Goal: Task Accomplishment & Management: Use online tool/utility

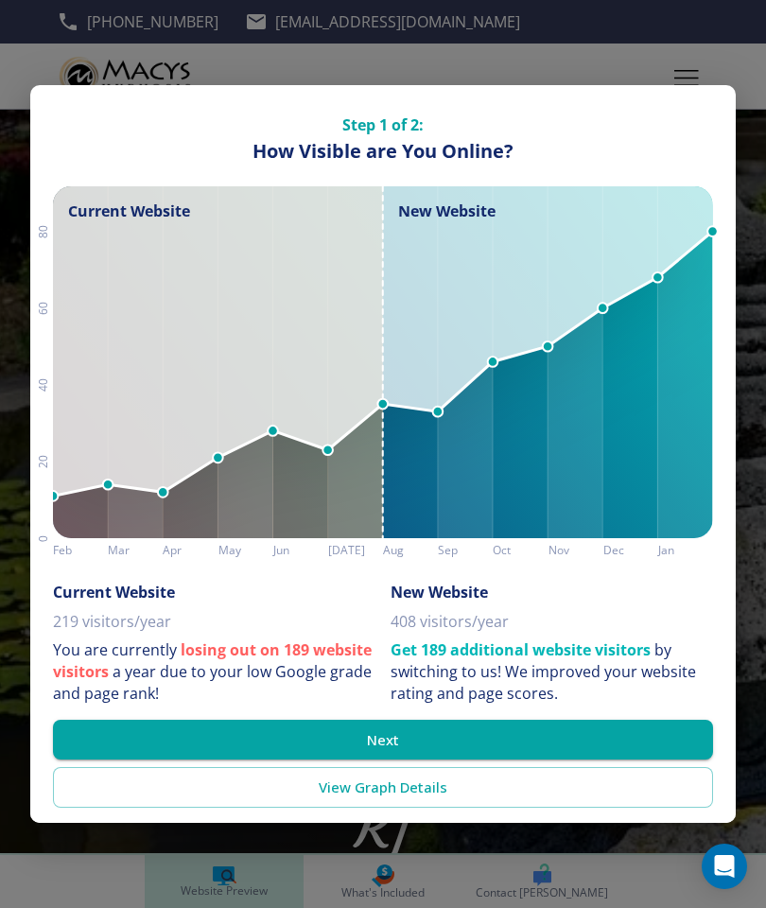
click at [455, 788] on link "View Graph Details" at bounding box center [383, 787] width 660 height 40
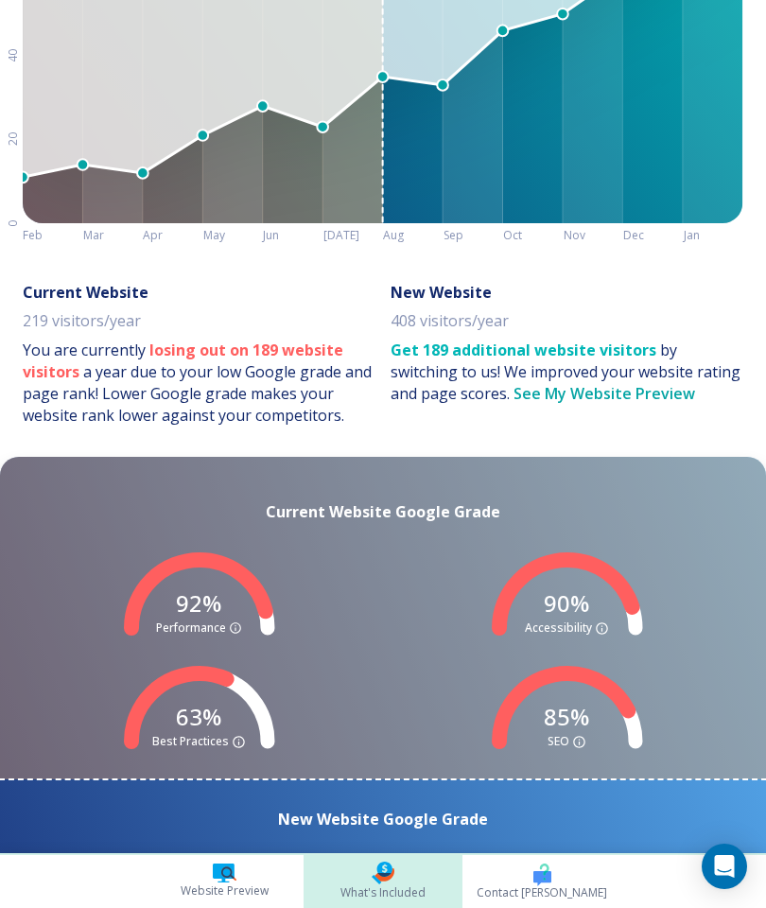
scroll to position [378, 0]
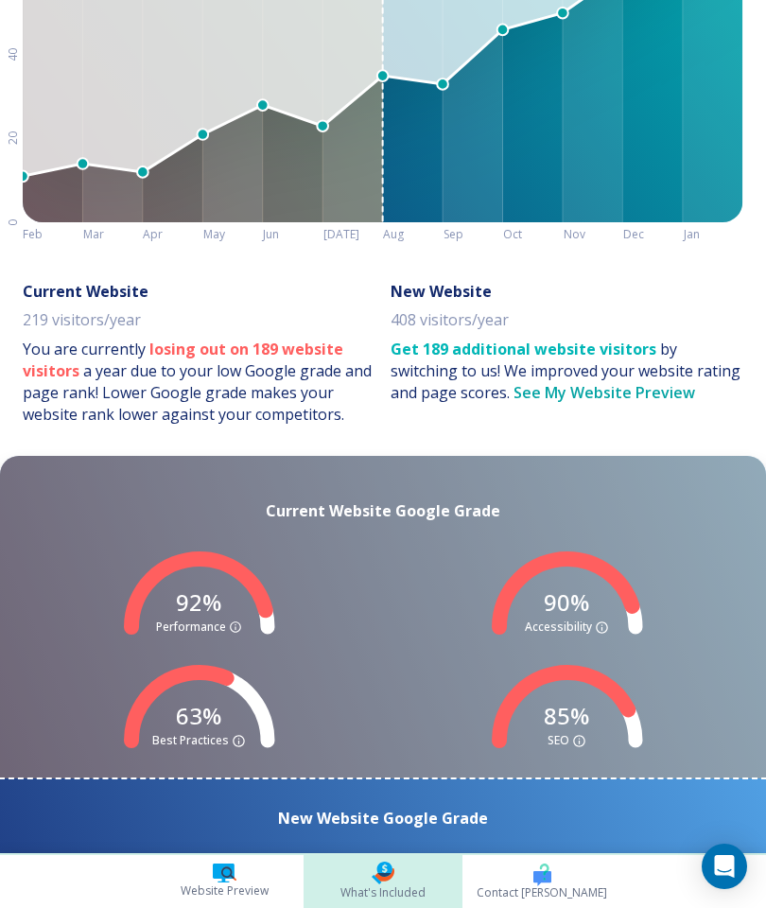
click at [464, 809] on h6 "New Website Google Grade" at bounding box center [383, 834] width 736 height 50
click at [508, 812] on h6 "New Website Google Grade" at bounding box center [383, 834] width 736 height 50
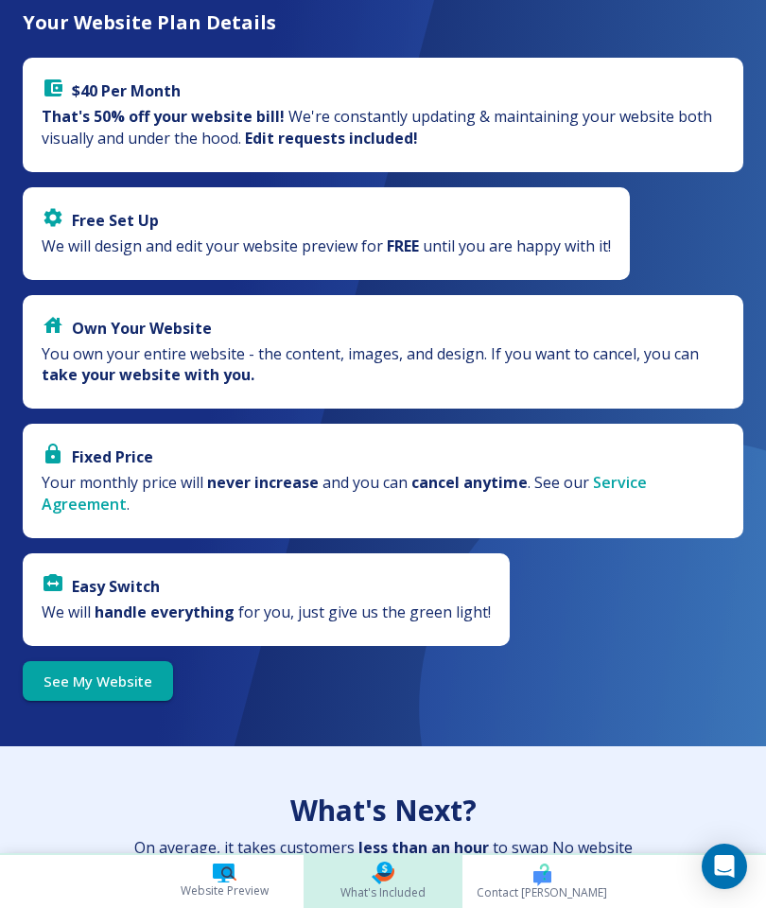
scroll to position [3979, 0]
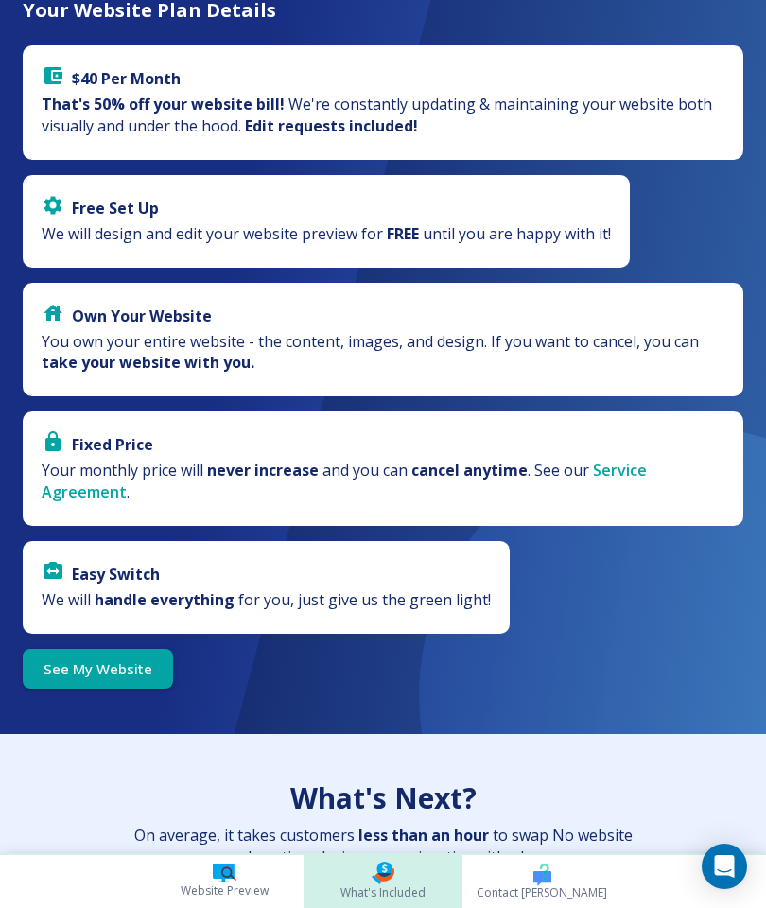
click at [142, 649] on link "See My Website" at bounding box center [98, 669] width 150 height 40
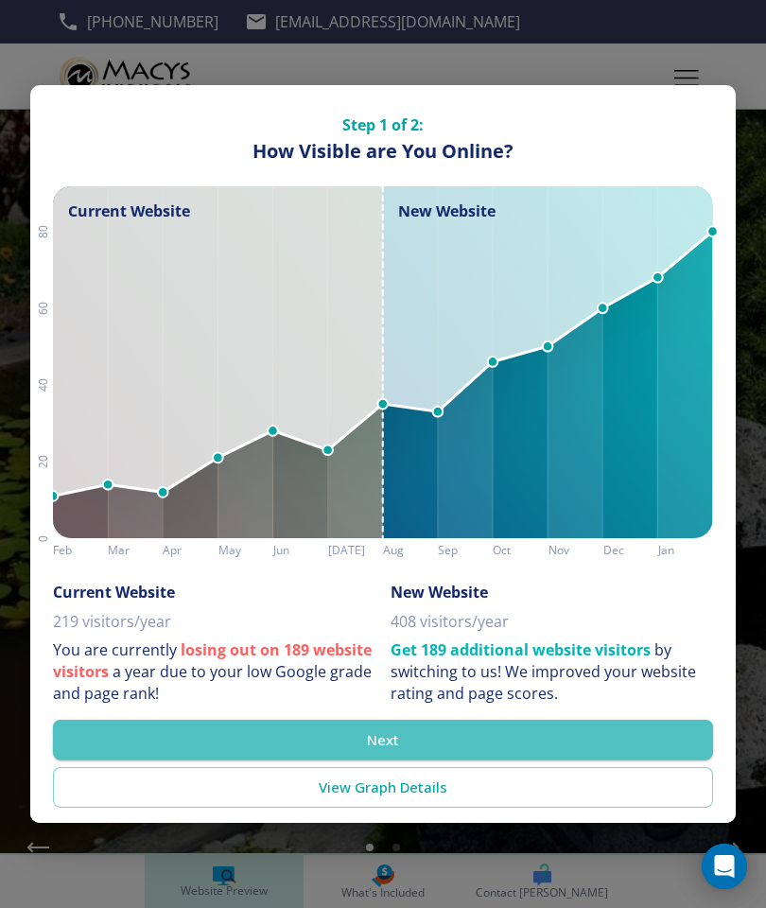
click at [470, 740] on button "Next" at bounding box center [383, 740] width 660 height 40
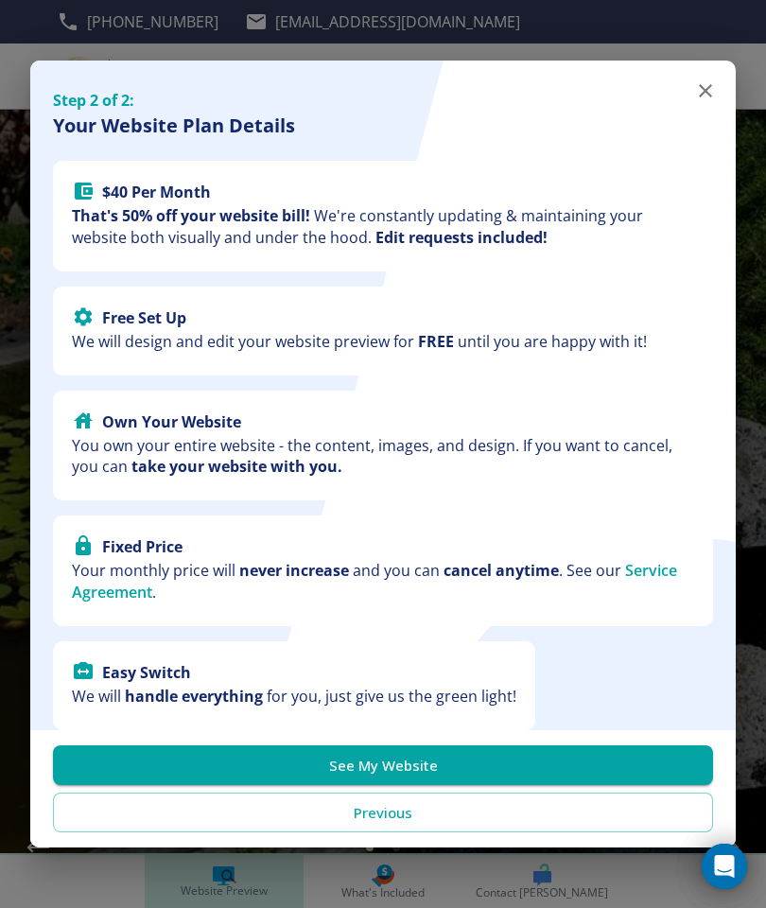
click at [469, 762] on button "See My Website" at bounding box center [383, 765] width 660 height 40
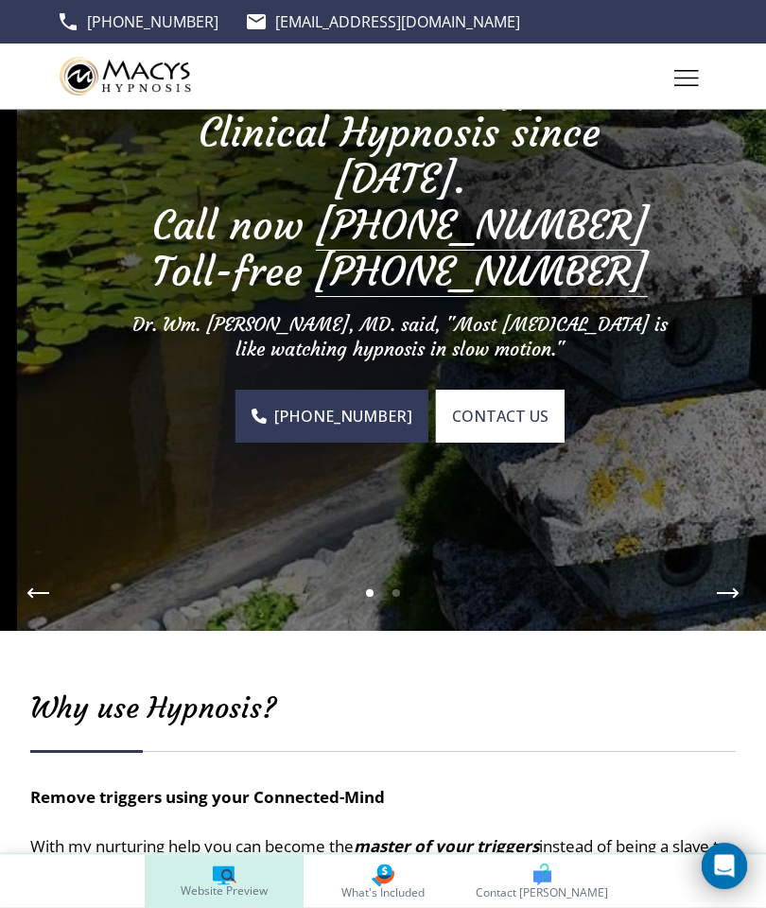
scroll to position [254, 0]
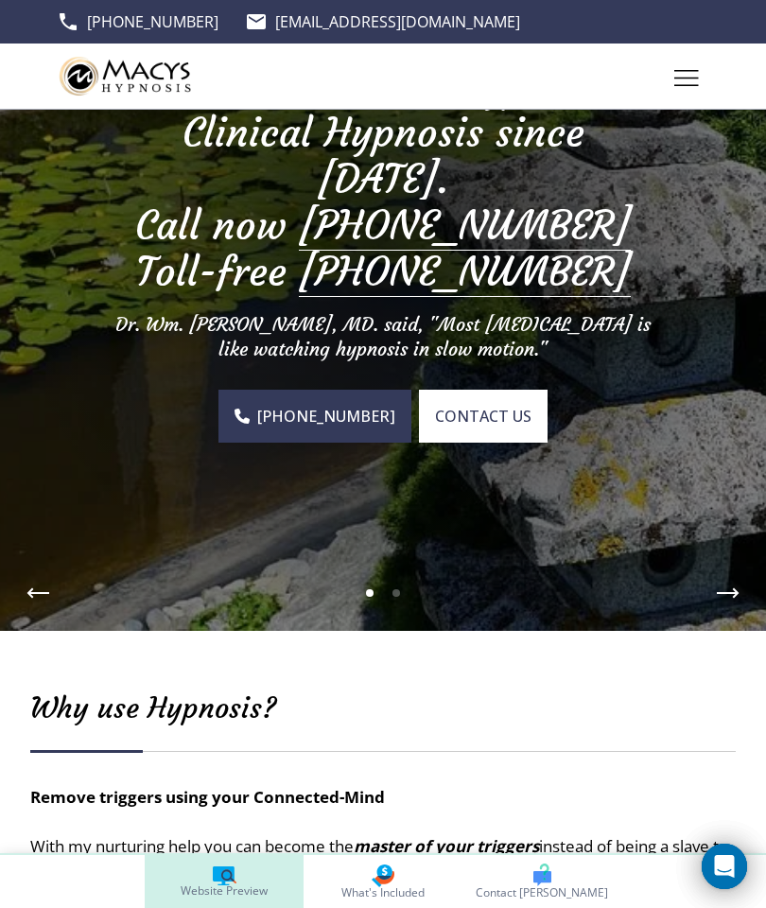
click at [724, 607] on button "Next Hero Image" at bounding box center [728, 593] width 38 height 38
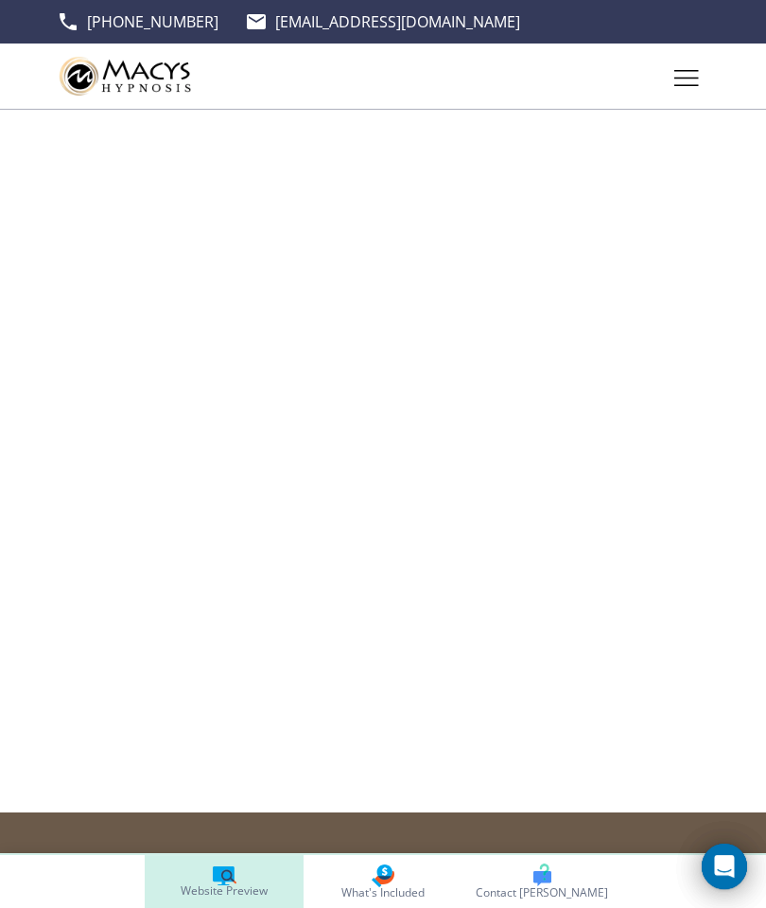
scroll to position [3869, 0]
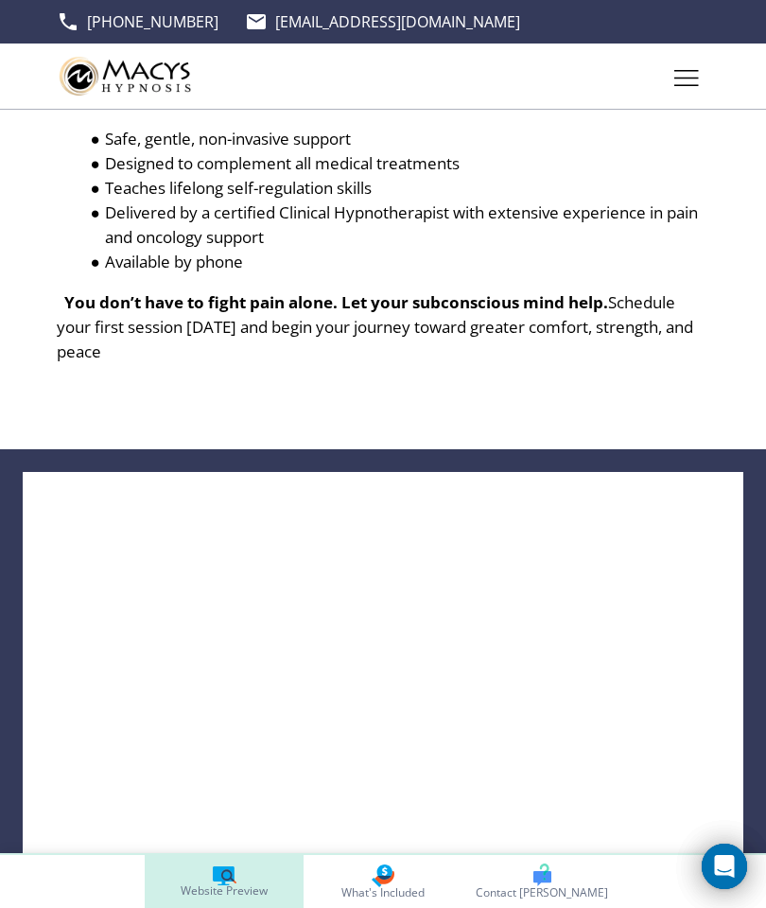
scroll to position [0, 0]
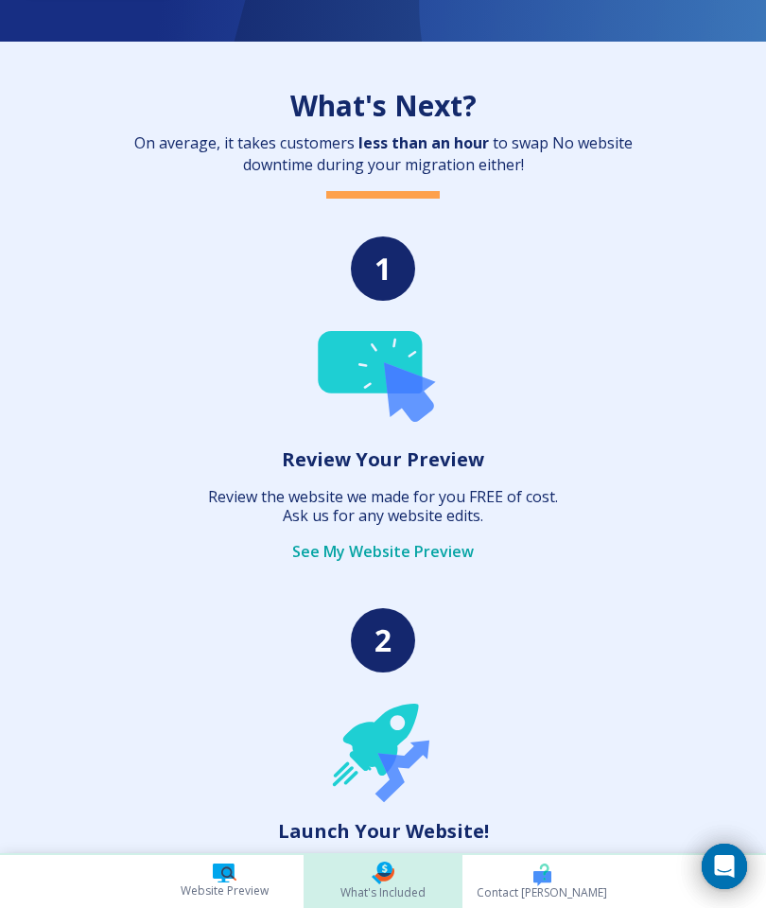
click at [375, 331] on icon at bounding box center [370, 362] width 104 height 62
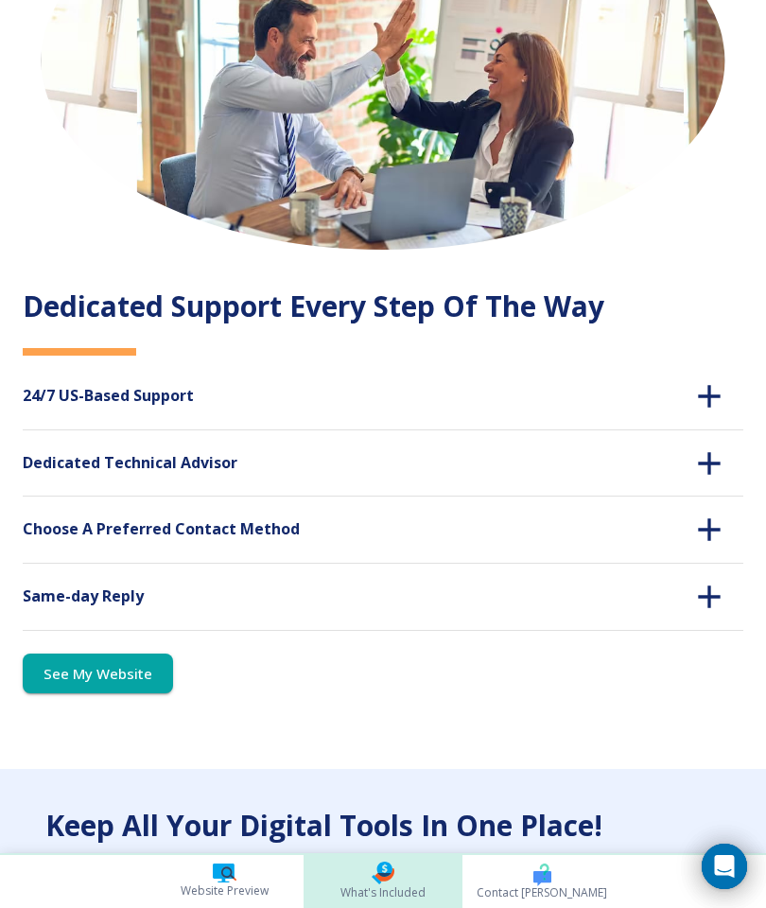
click at [81, 654] on link "See My Website" at bounding box center [98, 674] width 150 height 40
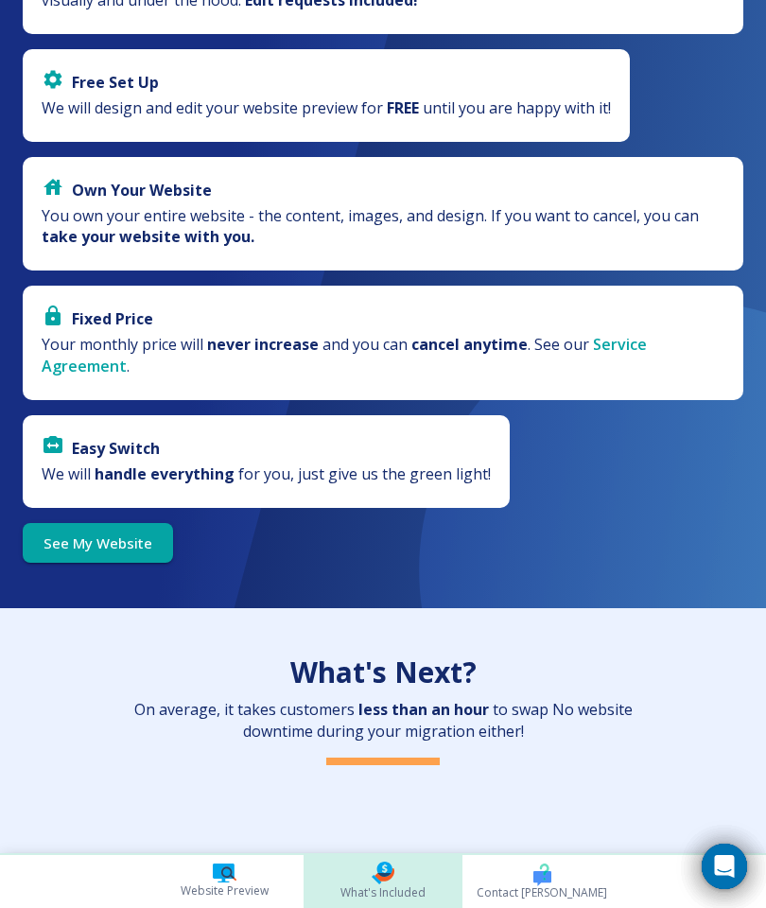
click at [81, 523] on link "See My Website" at bounding box center [98, 543] width 150 height 40
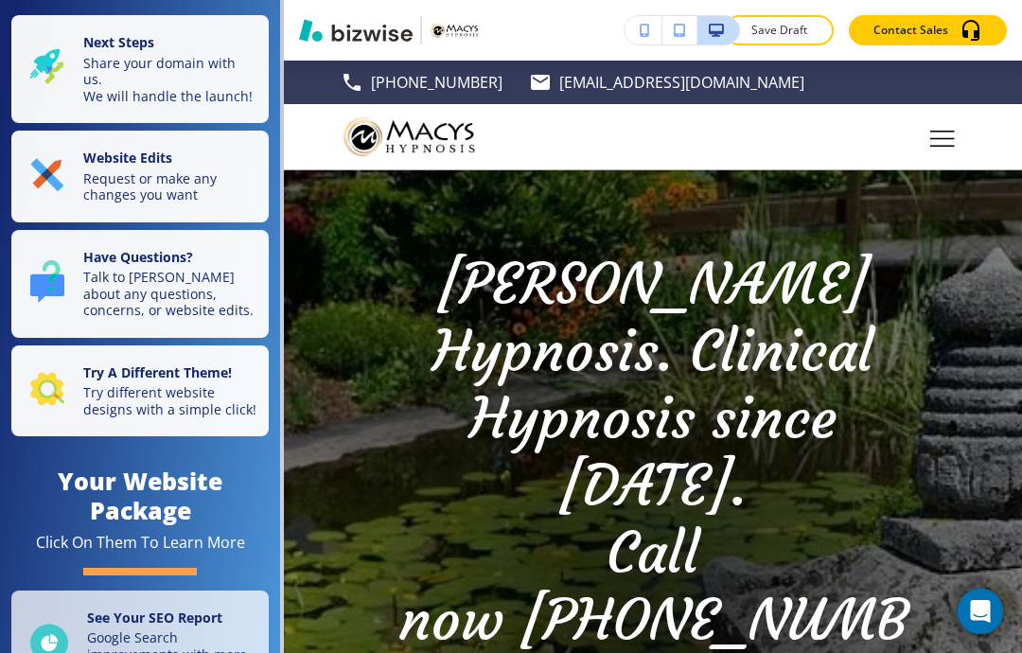
click at [765, 22] on p "Contact Sales" at bounding box center [910, 30] width 75 height 17
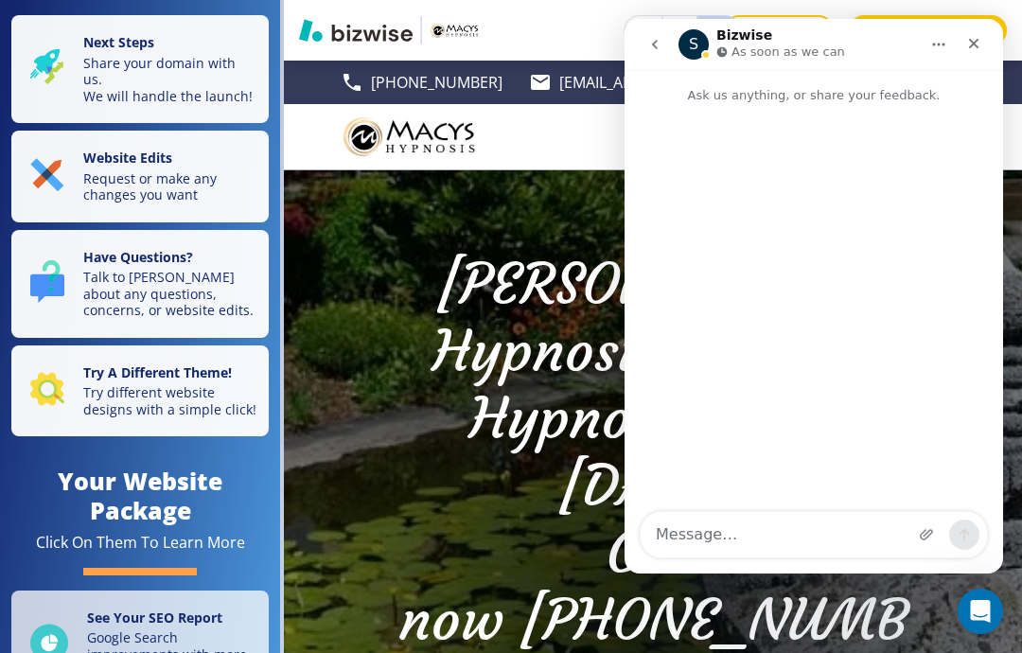
click at [765, 43] on div "Close" at bounding box center [973, 43] width 34 height 34
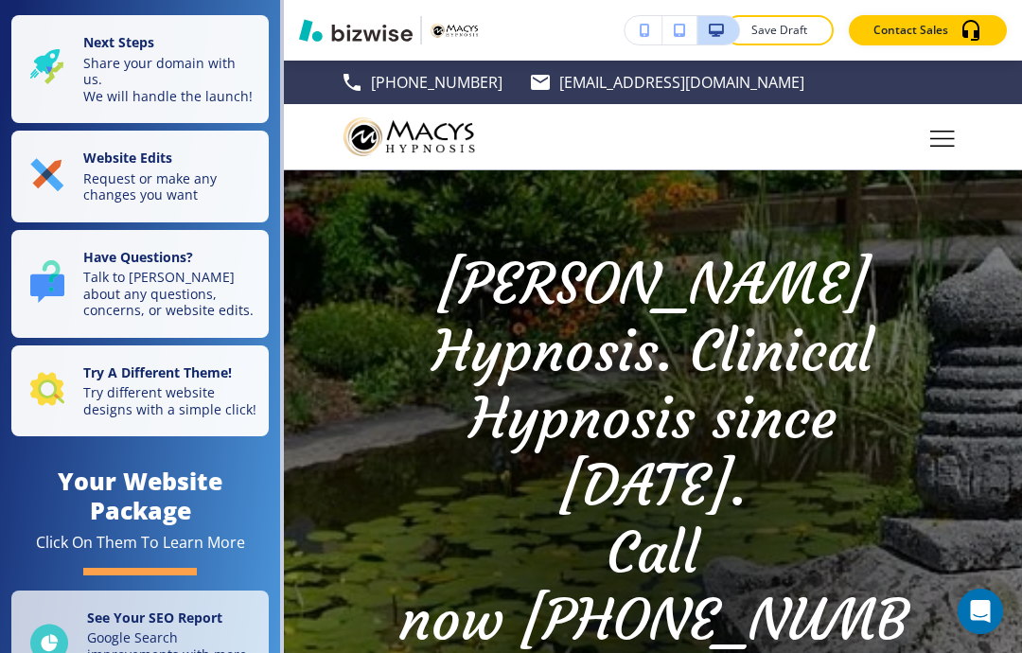
click at [765, 30] on p "Contact Sales" at bounding box center [910, 30] width 75 height 17
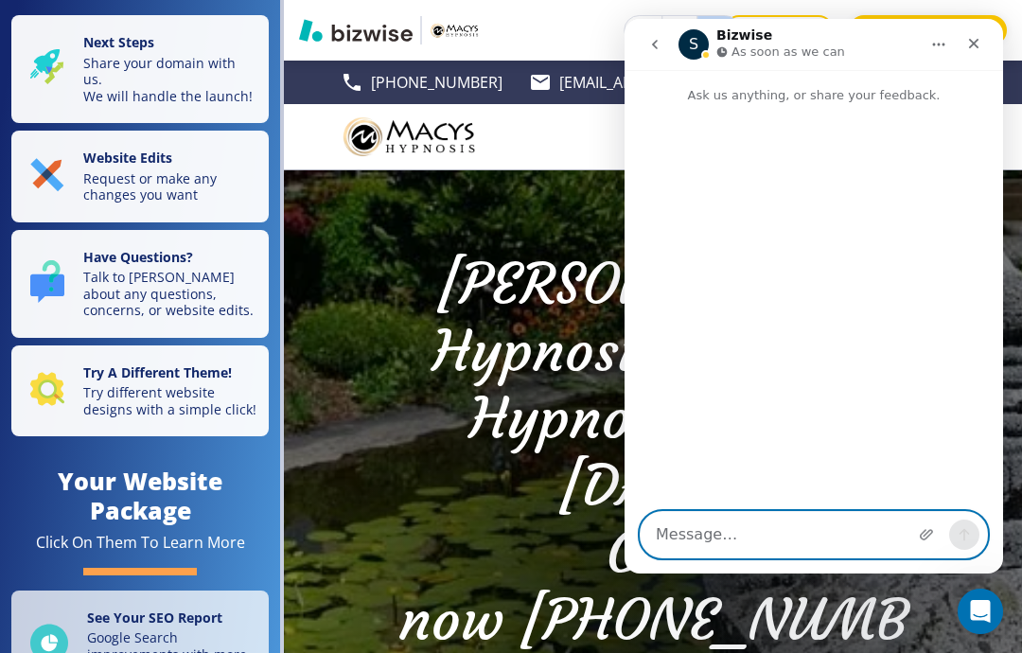
click at [765, 533] on textarea "Message…" at bounding box center [813, 534] width 346 height 45
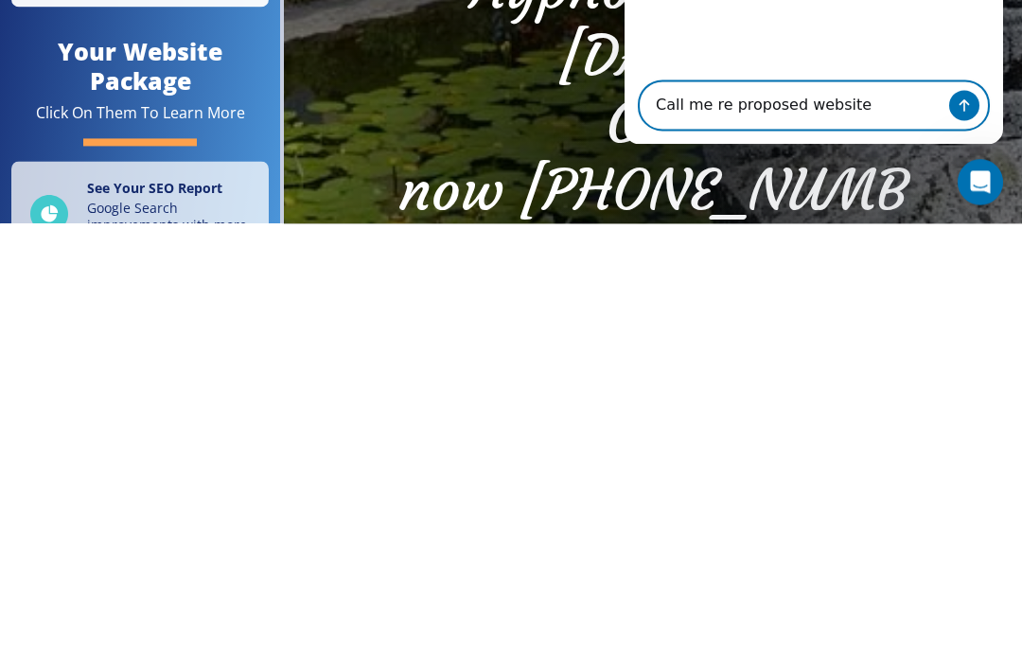
type textarea "Call me re proposed website"
click at [765, 105] on button "Send a message…" at bounding box center [964, 106] width 30 height 30
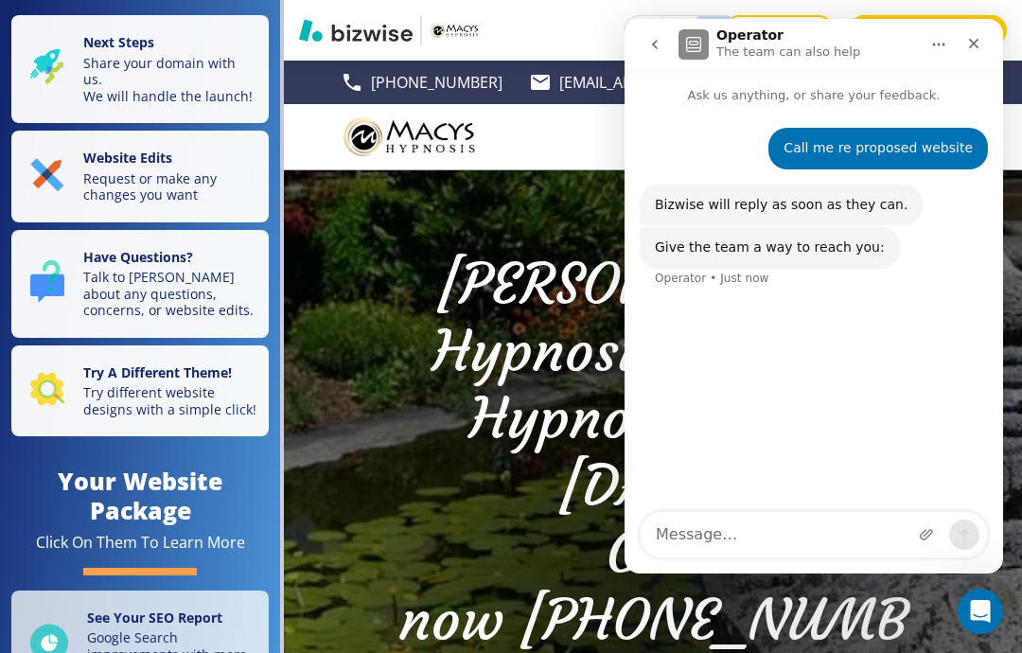
scroll to position [0, 0]
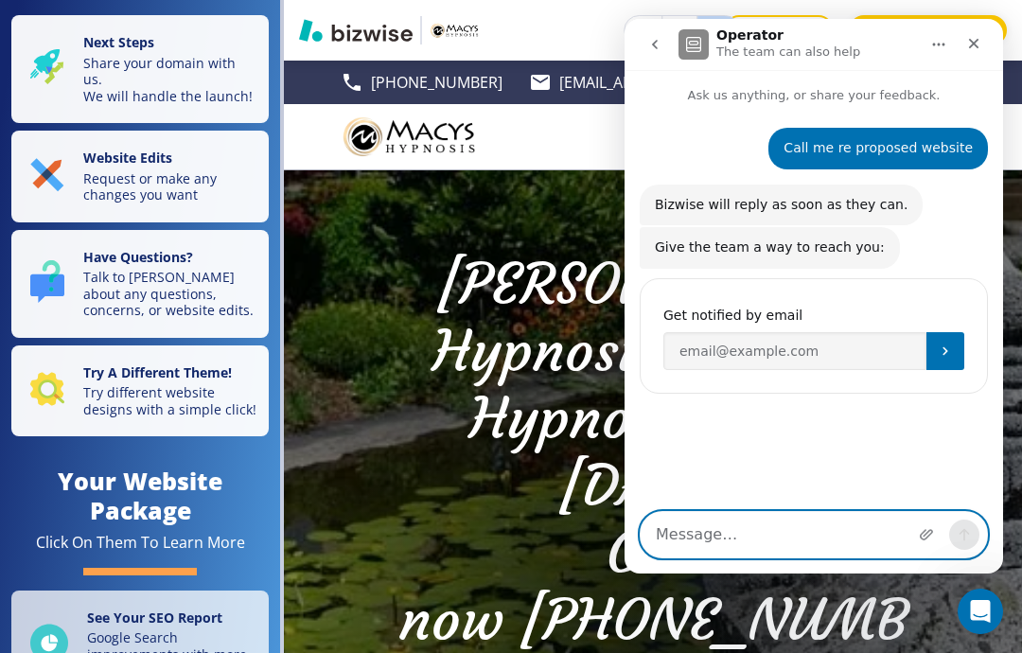
click at [765, 540] on textarea "Message…" at bounding box center [813, 534] width 346 height 45
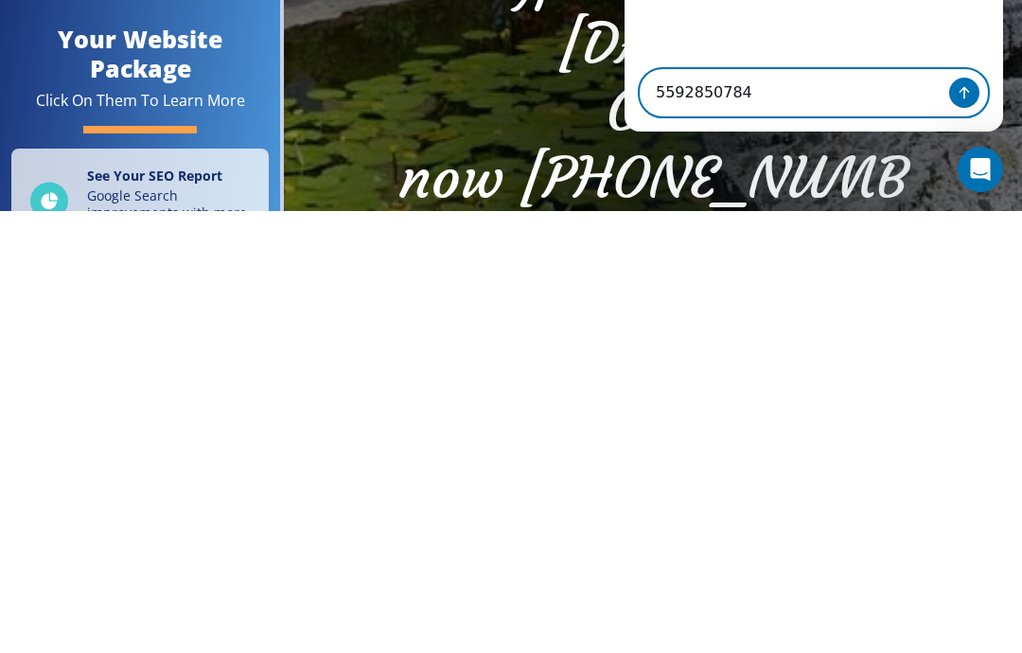
type textarea "5592850784"
click at [765, 90] on button "Send a message…" at bounding box center [964, 93] width 30 height 30
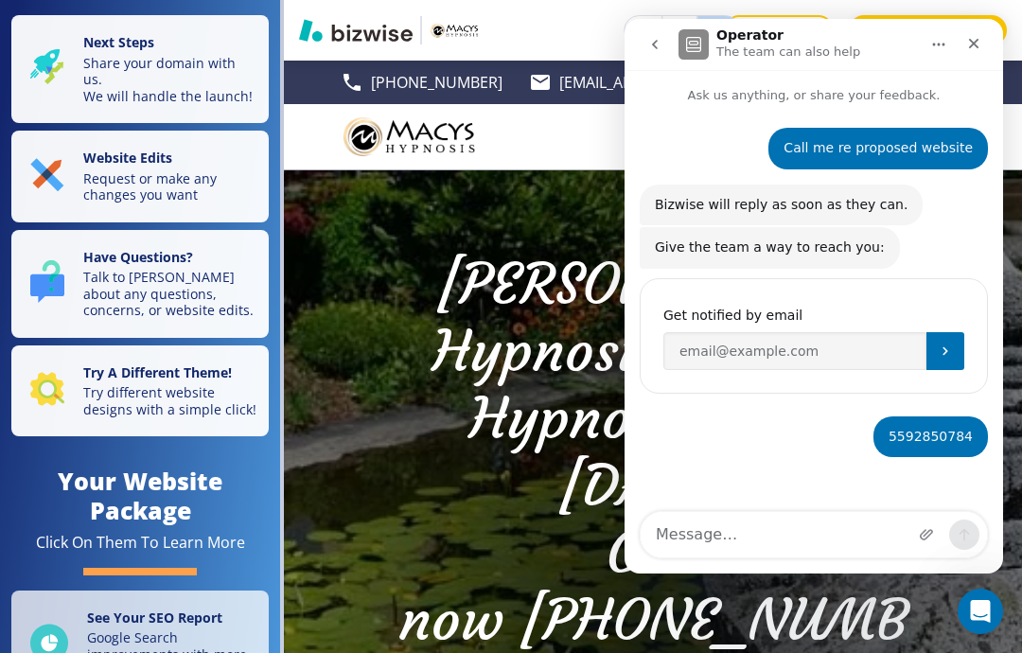
click at [121, 384] on p "Try different website designs with a simple click!" at bounding box center [170, 400] width 174 height 33
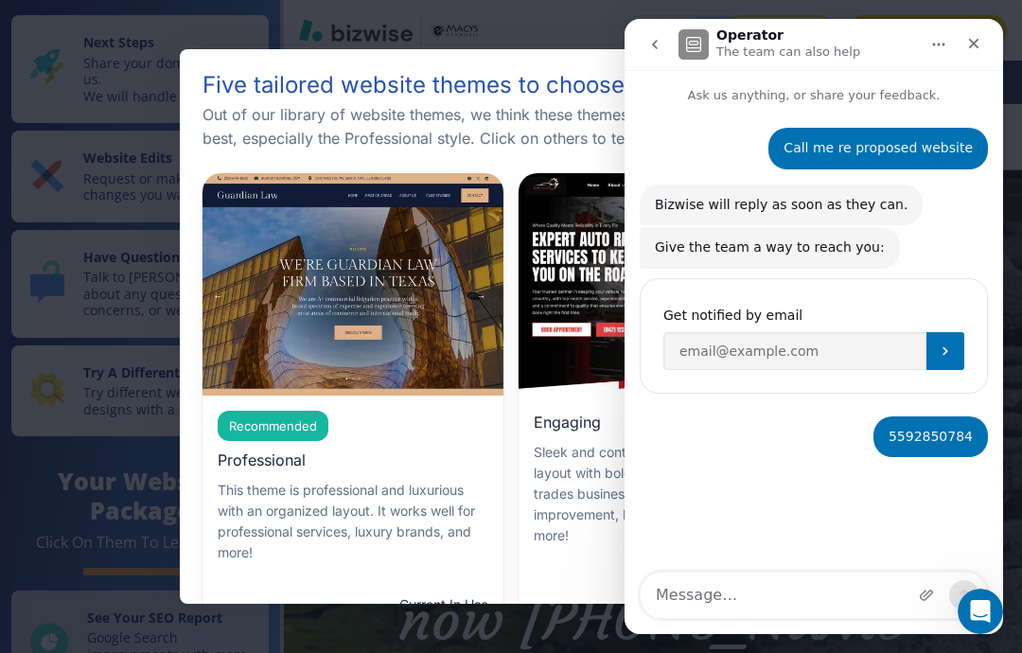
click at [765, 46] on icon "Close" at bounding box center [973, 43] width 15 height 15
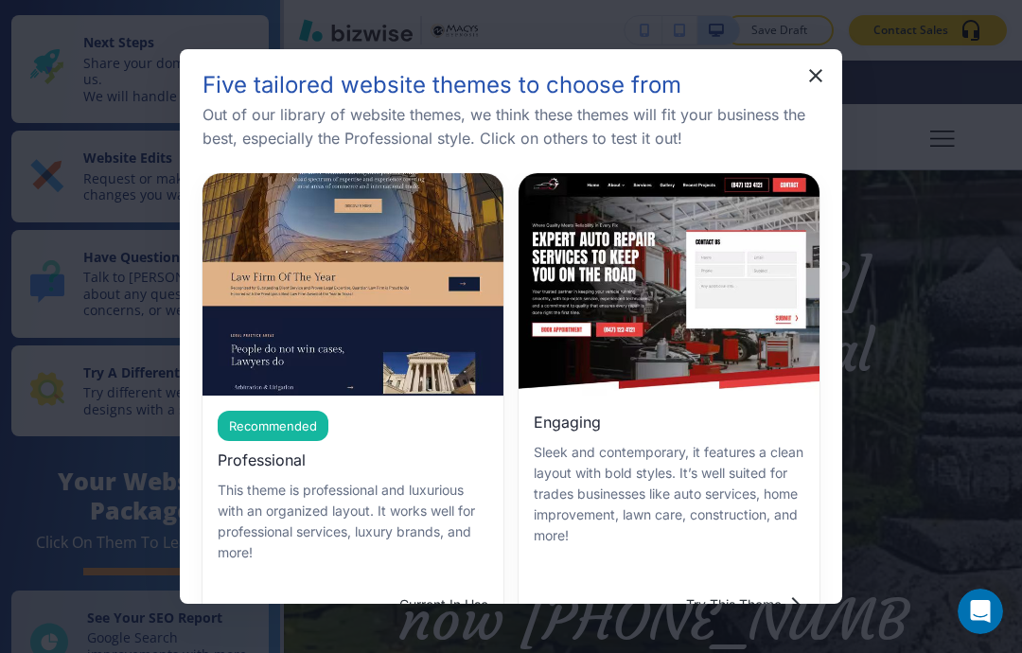
scroll to position [-13, 0]
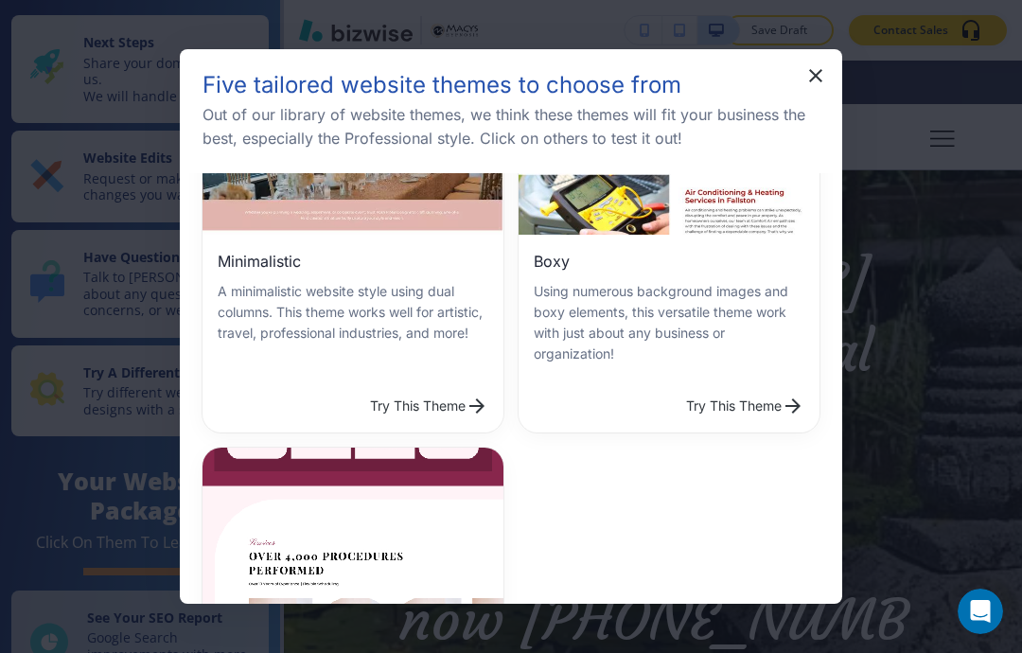
click at [696, 387] on button "Try This Theme" at bounding box center [744, 406] width 133 height 38
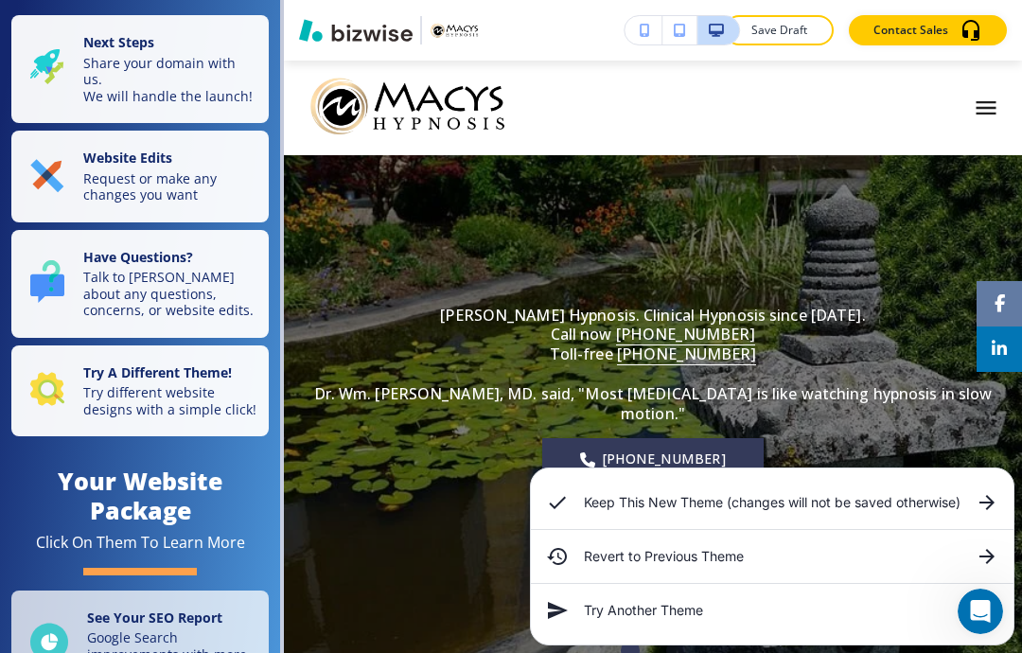
click at [458, 432] on div "[PERSON_NAME] Hypnosis. Clinical Hypnosis since [DATE]. Call now [PHONE_NUMBER]…" at bounding box center [652, 417] width 692 height 457
click at [490, 394] on div "[PERSON_NAME] Hypnosis. Clinical Hypnosis since [DATE]. Call now [PHONE_NUMBER]…" at bounding box center [652, 417] width 692 height 457
click at [506, 611] on div "[PERSON_NAME] Hypnosis. Clinical Hypnosis since [DATE]. Call now [PHONE_NUMBER]…" at bounding box center [652, 417] width 692 height 457
click at [449, 563] on div "[PERSON_NAME] Hypnosis. Clinical Hypnosis since [DATE]. Call now [PHONE_NUMBER]…" at bounding box center [652, 417] width 692 height 457
click at [464, 552] on div "[PERSON_NAME] Hypnosis. Clinical Hypnosis since [DATE]. Call now [PHONE_NUMBER]…" at bounding box center [652, 417] width 692 height 457
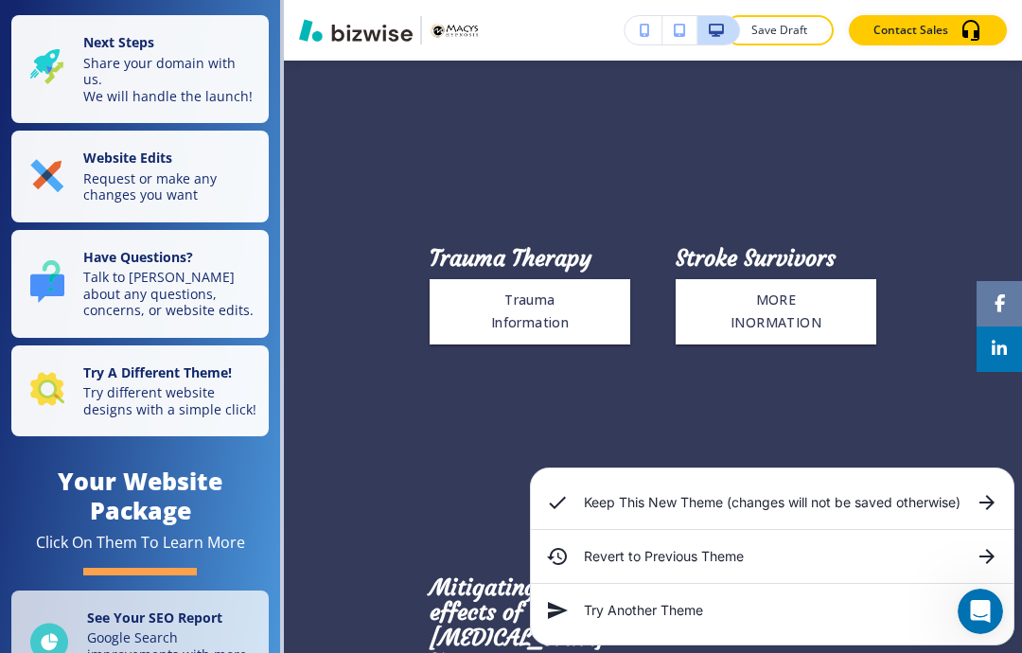
scroll to position [1427, 0]
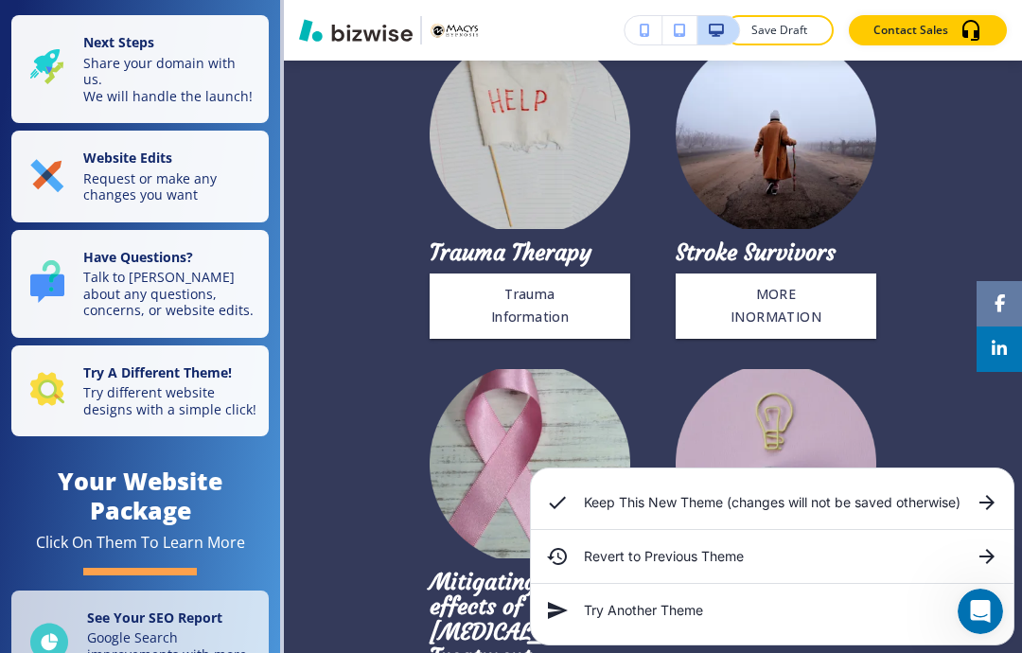
click at [516, 339] on button "Trauma Information" at bounding box center [529, 305] width 201 height 65
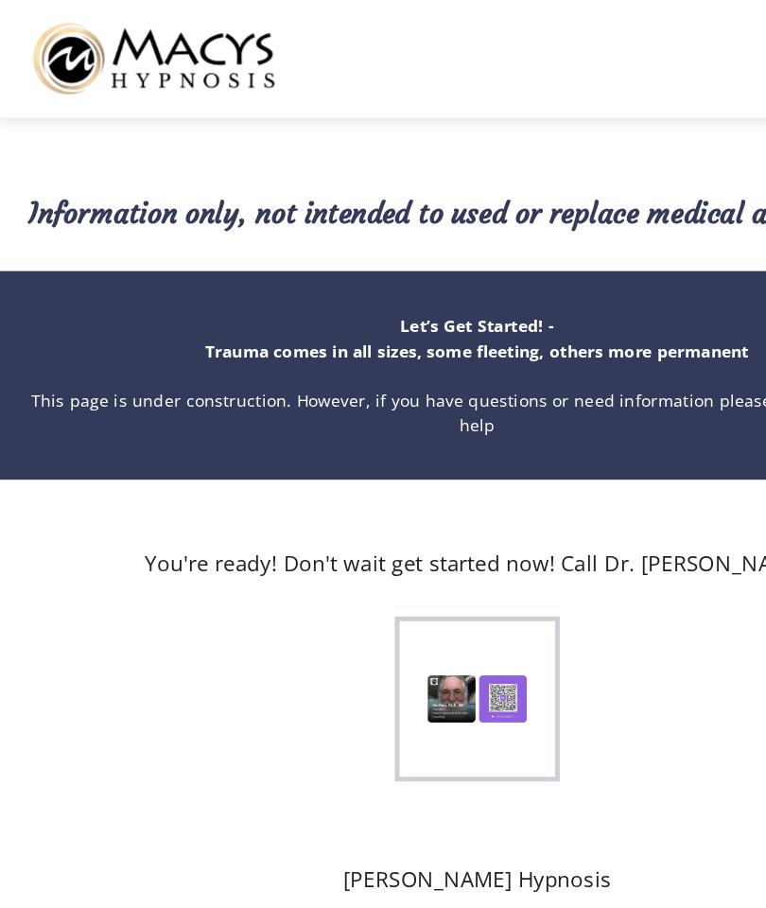
scroll to position [0, 0]
click at [377, 562] on img at bounding box center [382, 561] width 79 height 38
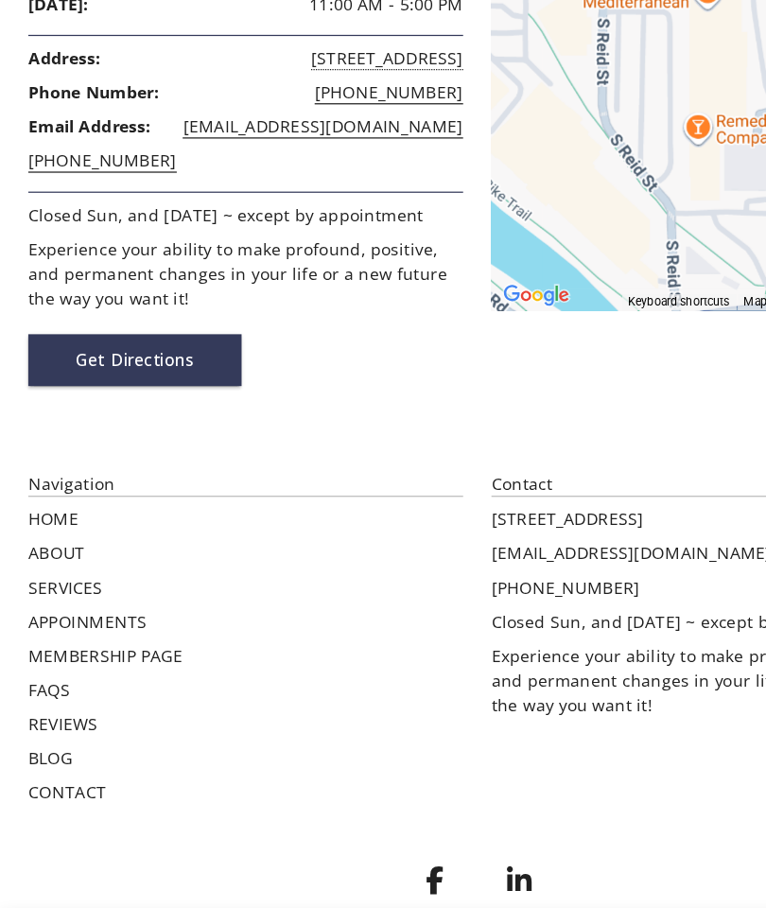
scroll to position [875, 0]
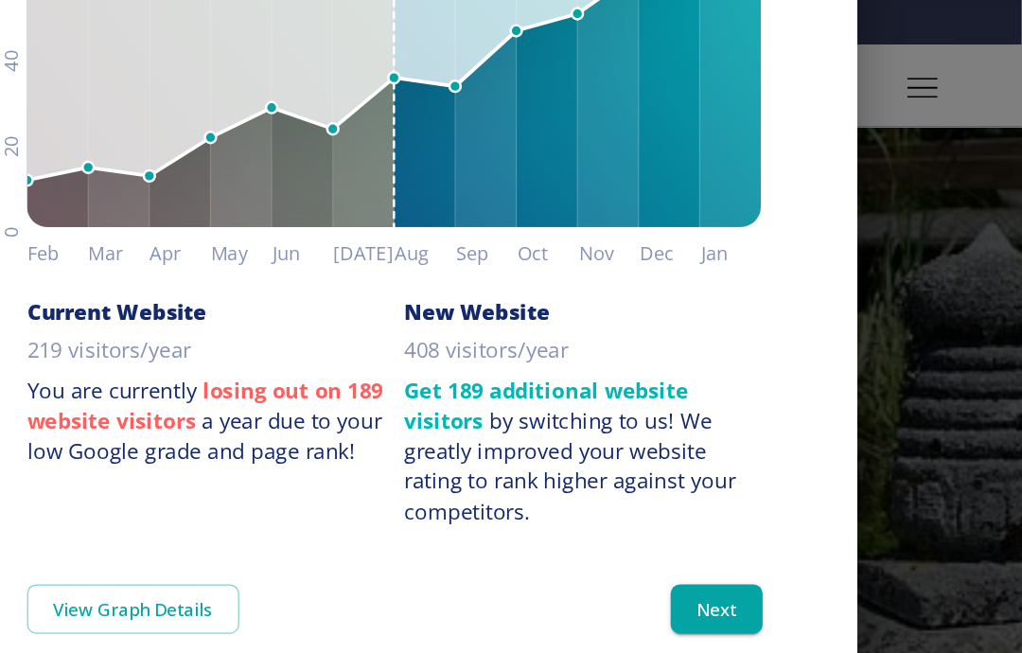
scroll to position [21, 0]
click at [740, 537] on button "Next" at bounding box center [777, 557] width 74 height 40
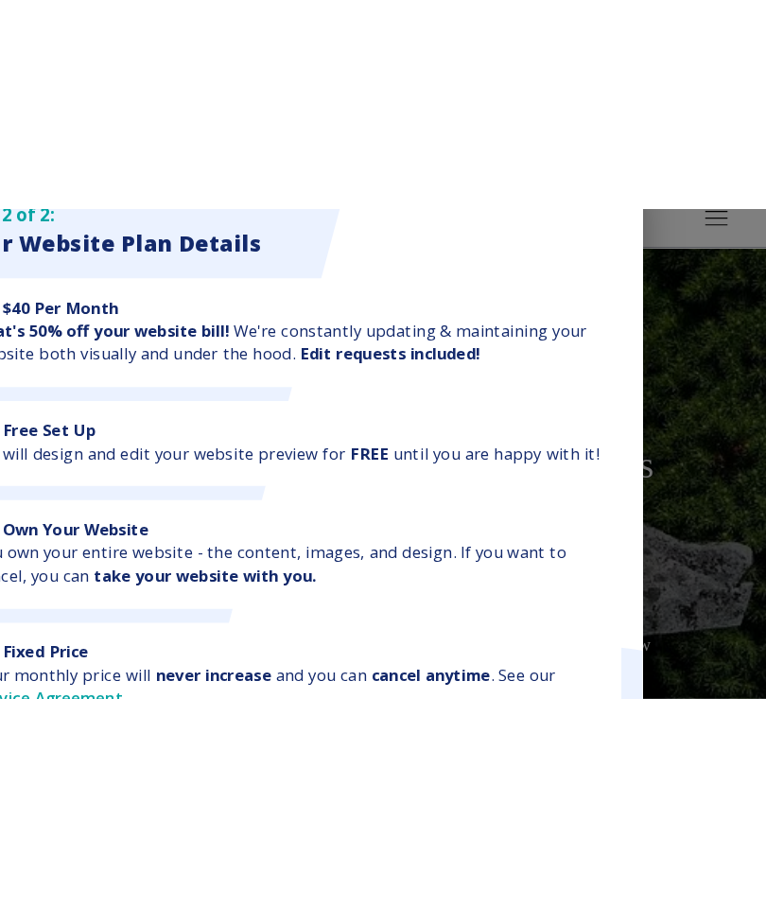
scroll to position [0, 0]
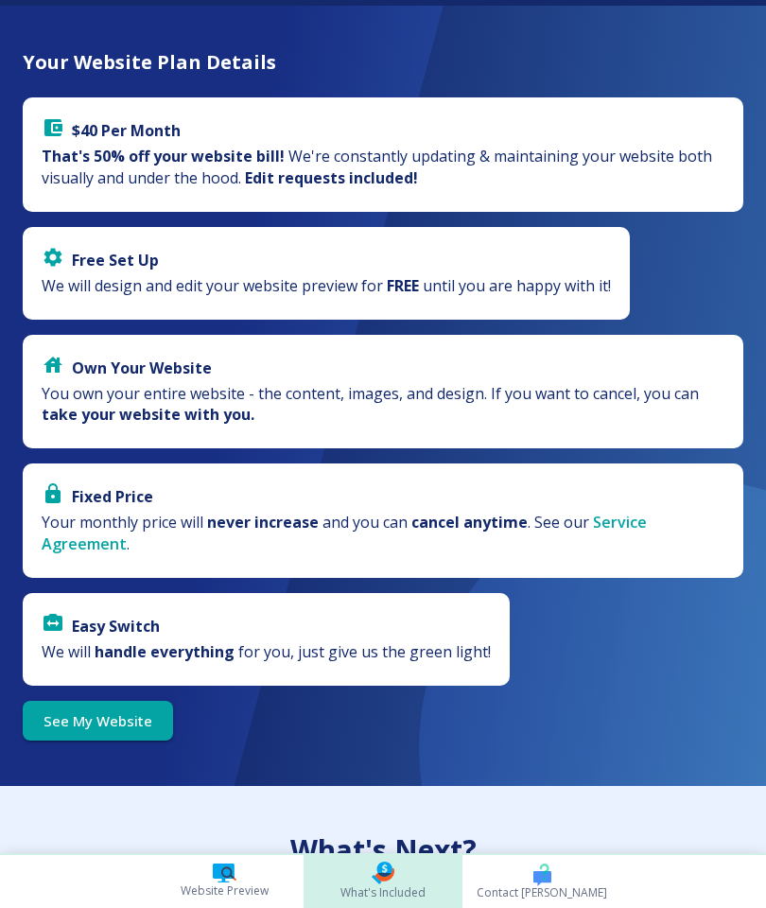
scroll to position [3927, 0]
click at [86, 652] on link "See My Website" at bounding box center [98, 721] width 150 height 40
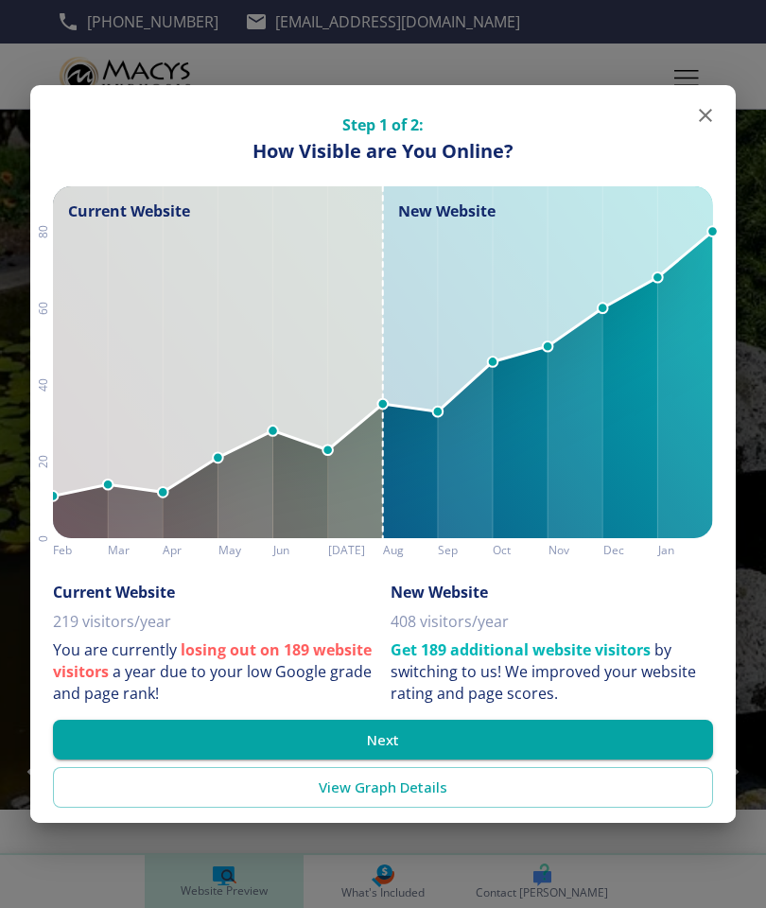
click at [338, 652] on button "Next" at bounding box center [383, 740] width 660 height 40
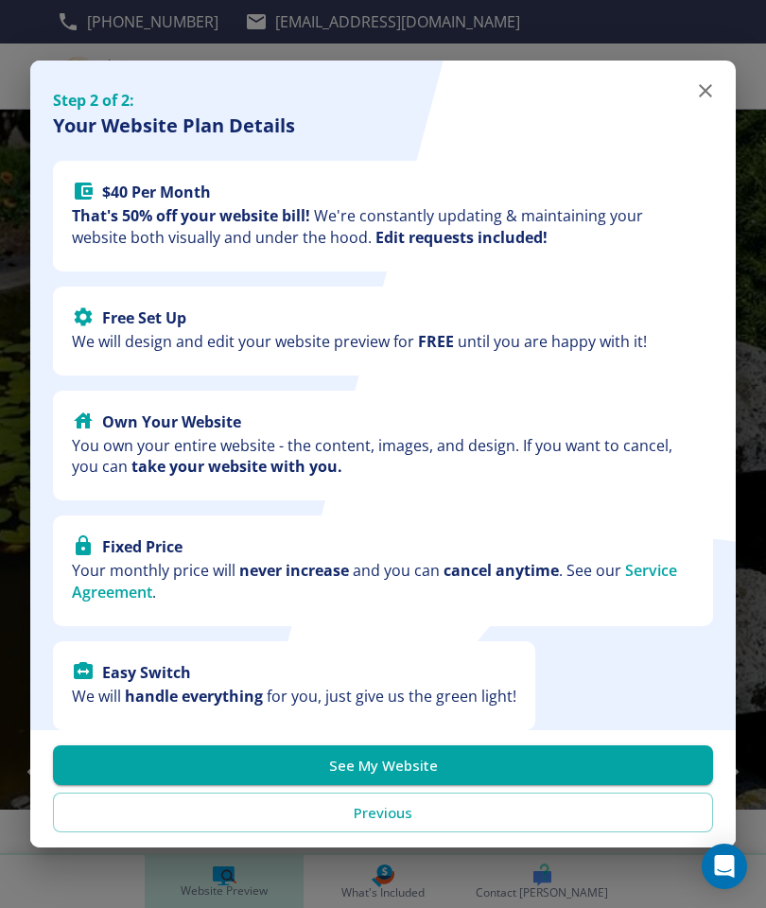
click at [300, 652] on button "See My Website" at bounding box center [383, 765] width 660 height 40
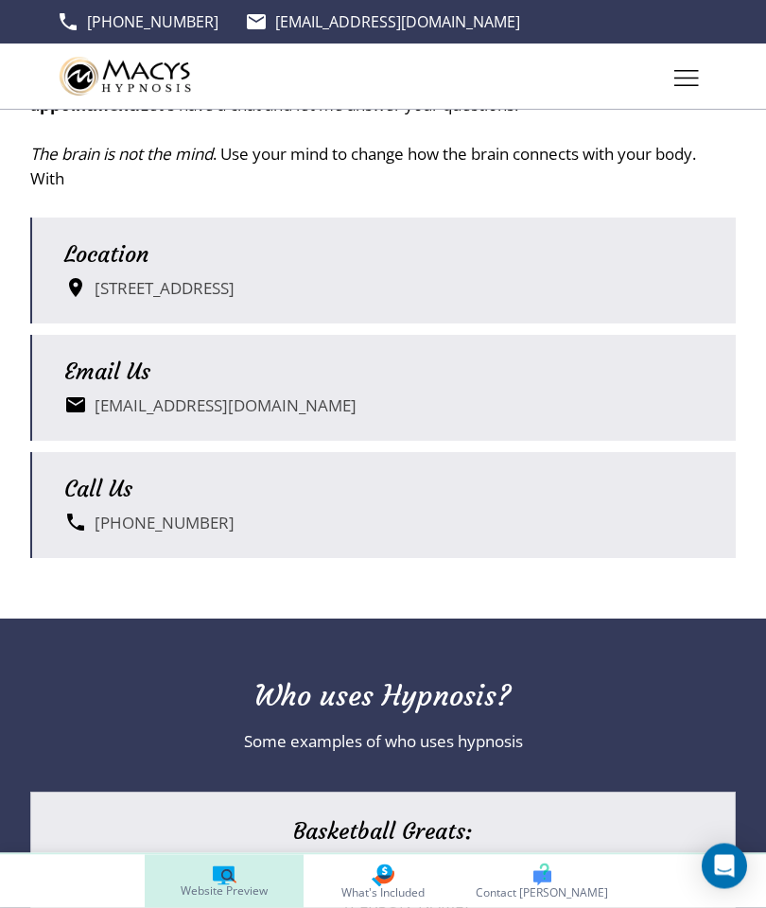
scroll to position [1382, 0]
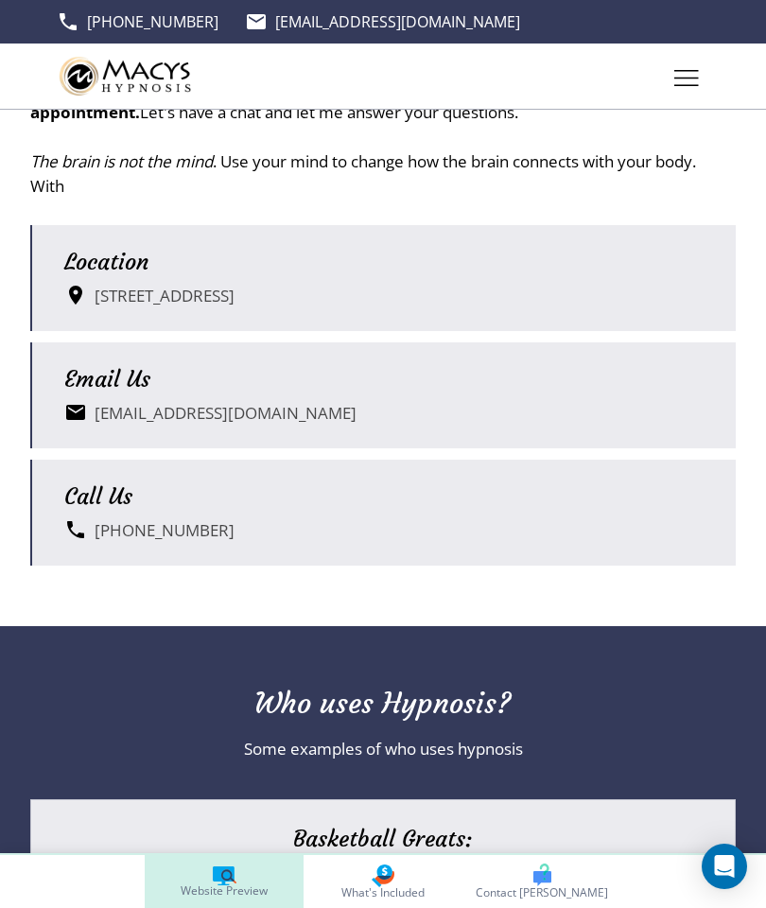
click at [680, 76] on icon "Toggle hamburger navigation menu" at bounding box center [686, 78] width 25 height 16
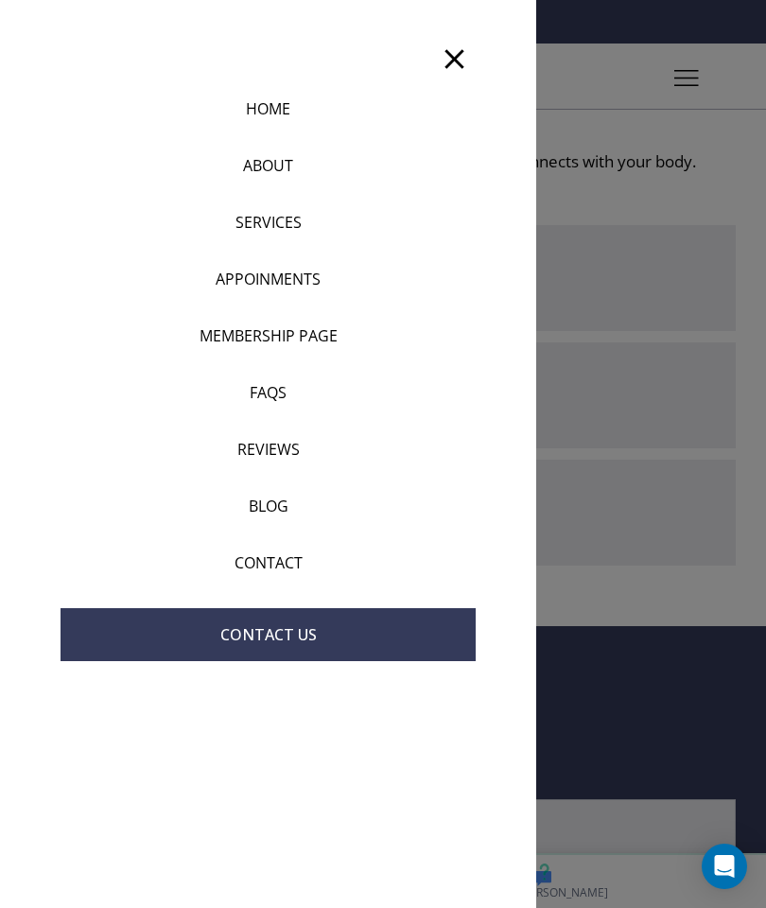
click at [188, 652] on div "HOME ABOUT SERVICES APPOINMENTS MEMBERSHIP PAGE FAQS REVIEWS BLOG CONTACT Conta…" at bounding box center [268, 454] width 536 height 908
click at [603, 652] on div at bounding box center [383, 454] width 766 height 908
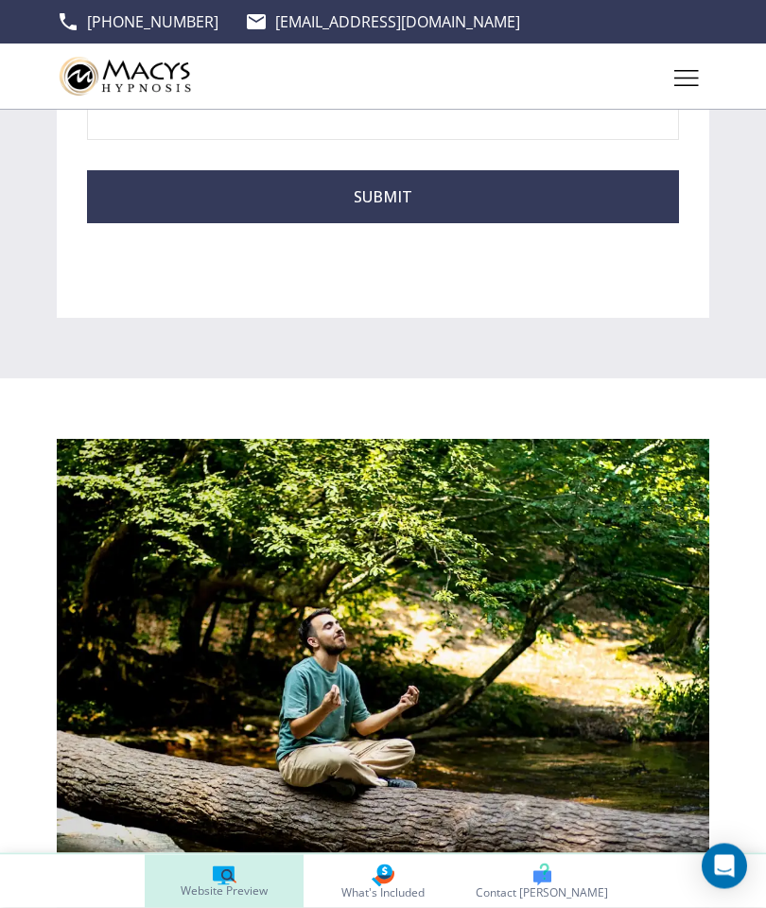
scroll to position [7279, 0]
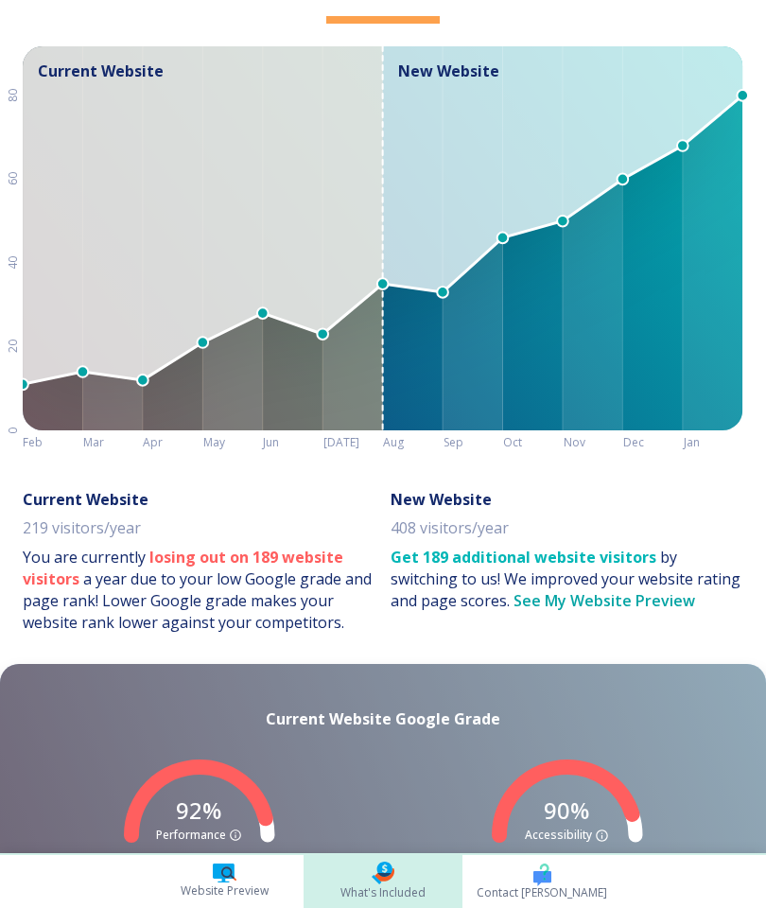
scroll to position [150, 0]
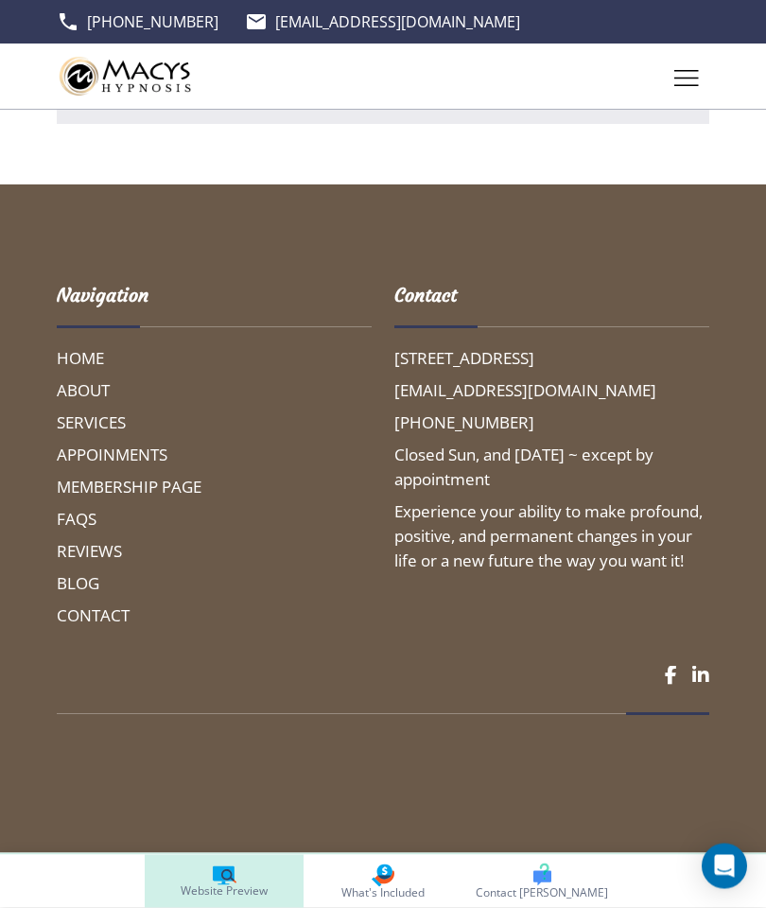
scroll to position [9538, 0]
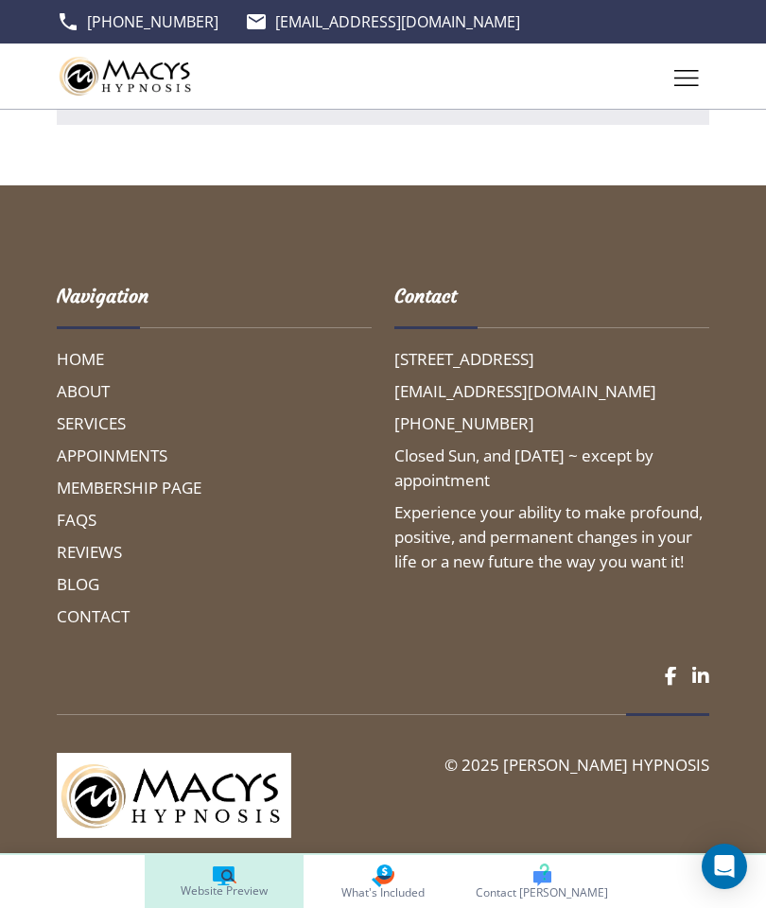
click at [117, 597] on h6 "BLOG" at bounding box center [214, 584] width 315 height 25
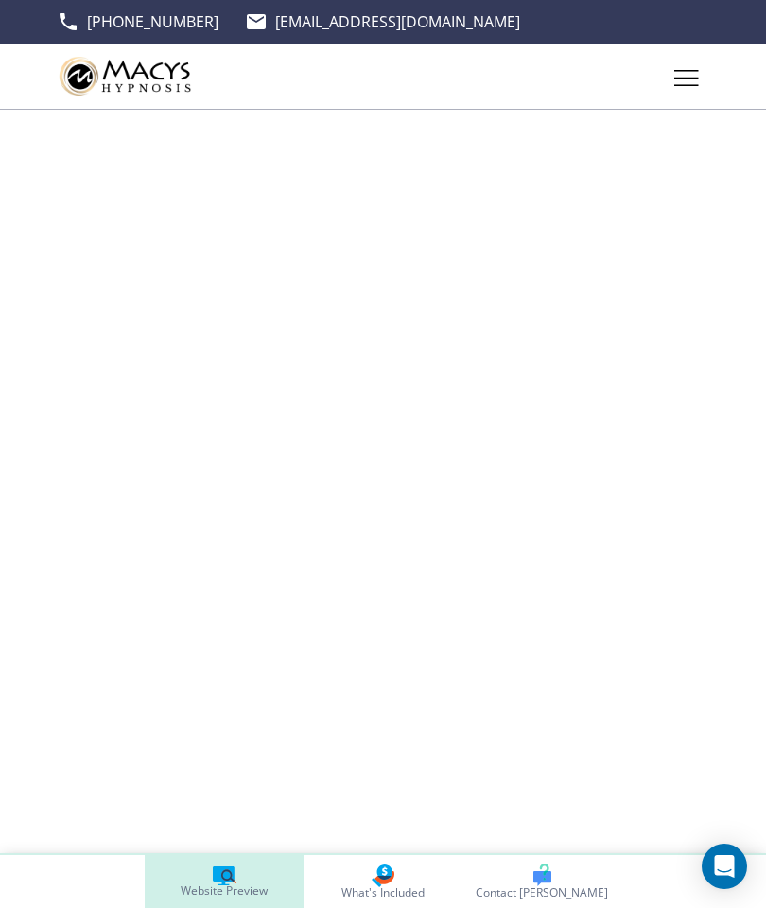
scroll to position [0, 0]
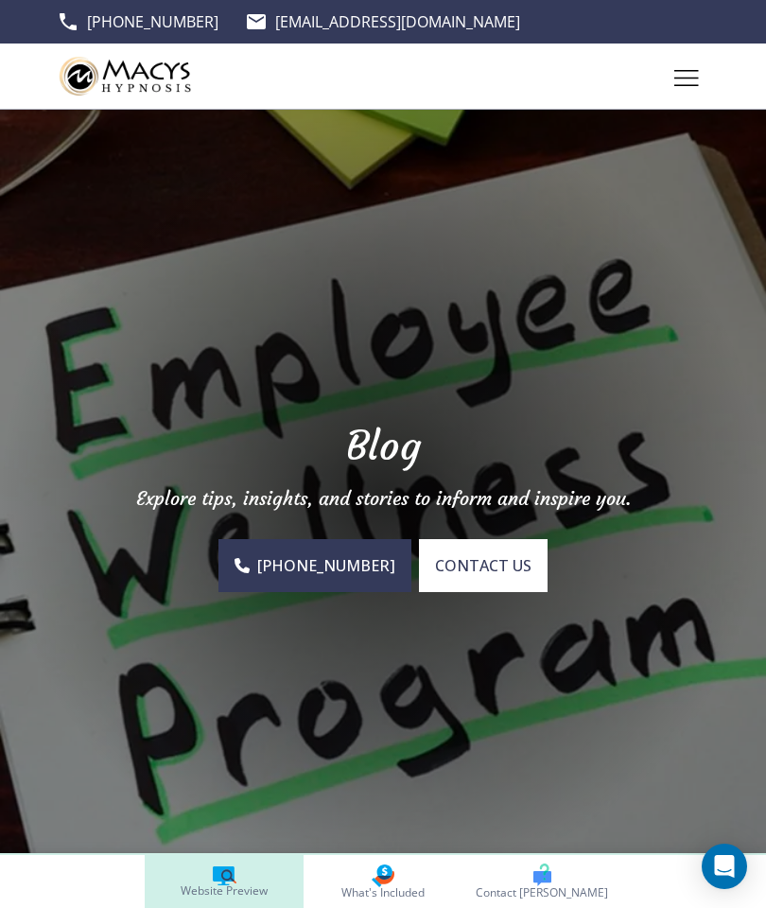
click at [212, 652] on span "Website Preview" at bounding box center [224, 890] width 87 height 11
click at [218, 652] on icon at bounding box center [224, 873] width 22 height 15
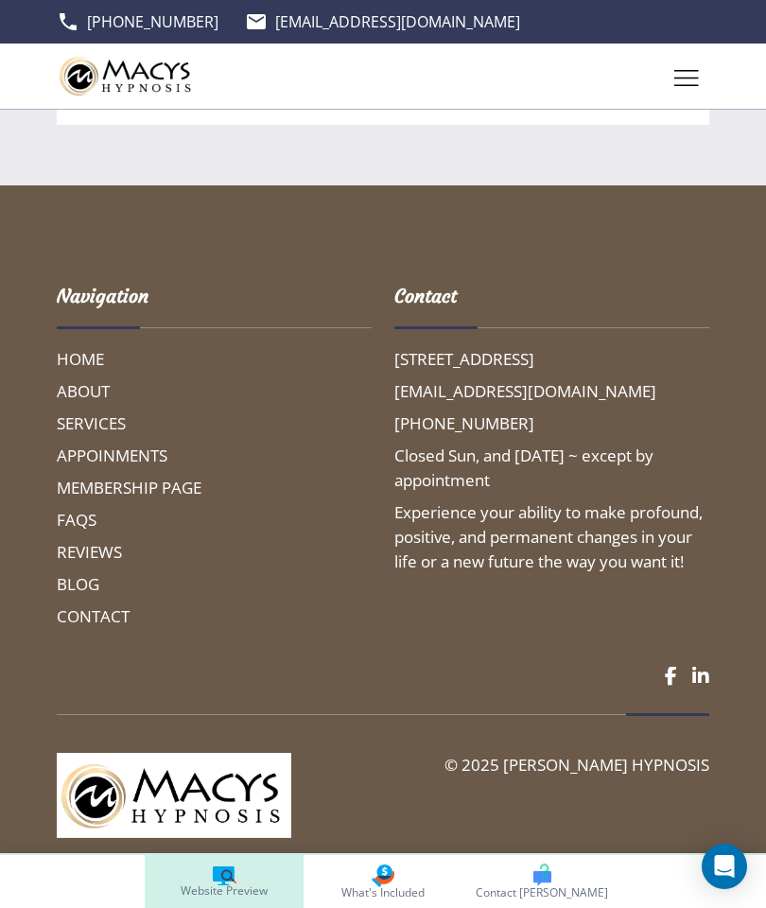
scroll to position [48744, 0]
click at [75, 565] on h6 "REVIEWS" at bounding box center [214, 552] width 315 height 25
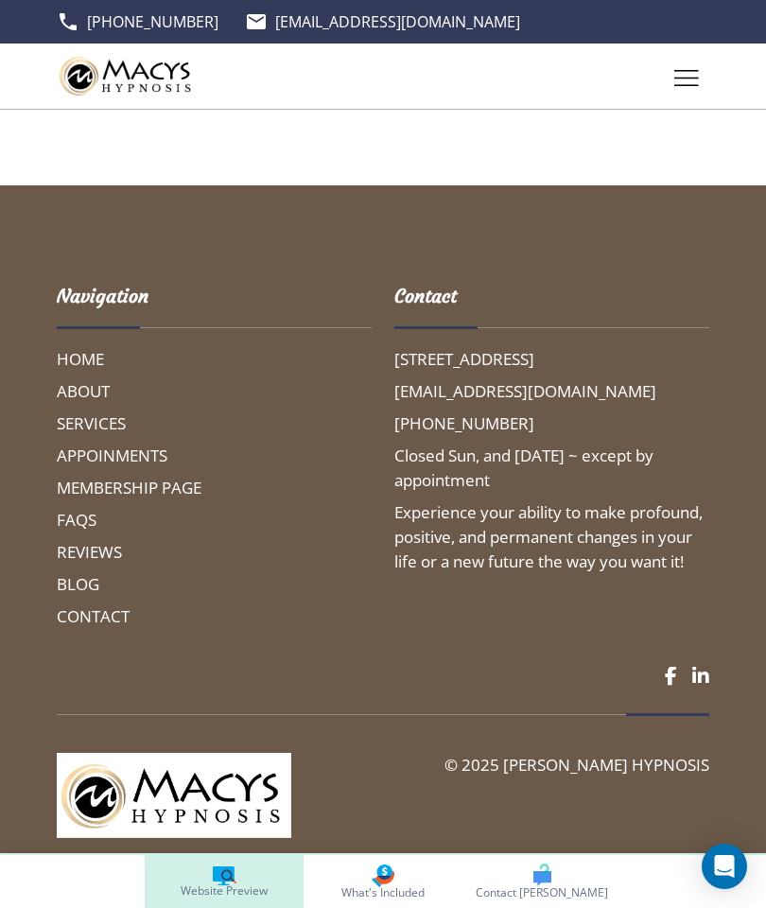
scroll to position [0, 0]
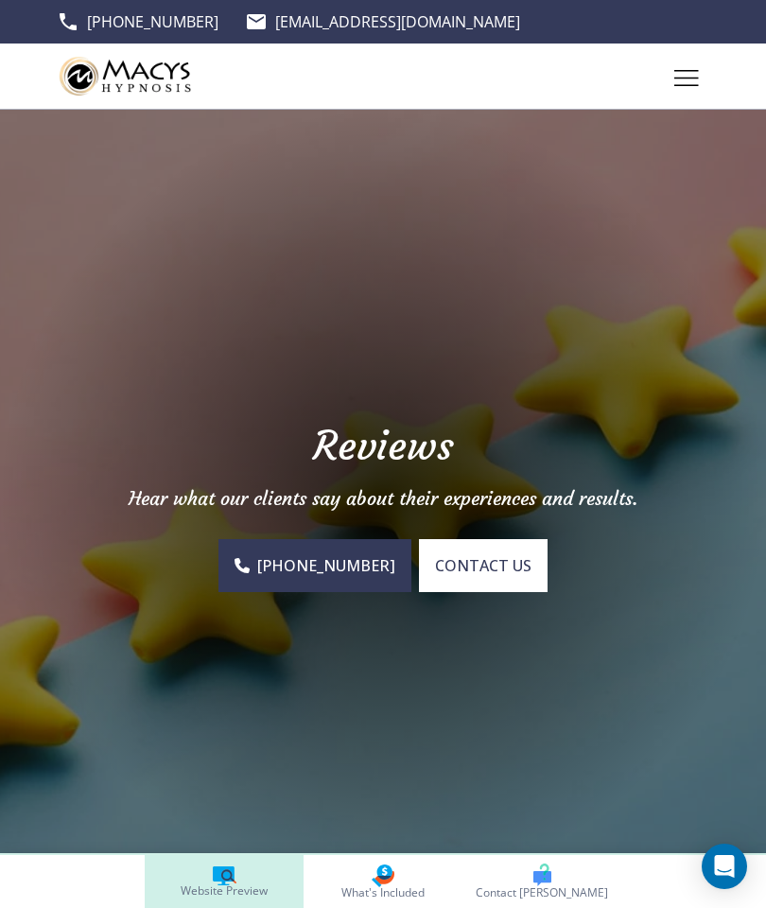
click at [218, 652] on icon at bounding box center [224, 873] width 22 height 15
click at [210, 652] on link "Website Preview" at bounding box center [224, 881] width 159 height 53
click at [115, 64] on img at bounding box center [127, 75] width 141 height 51
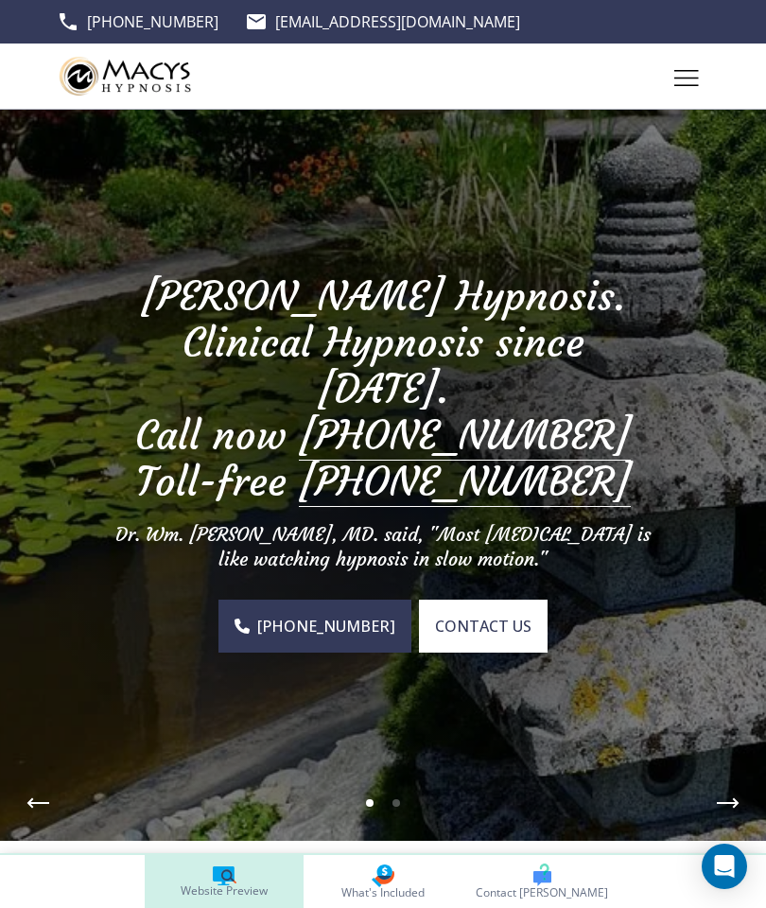
scroll to position [40, 0]
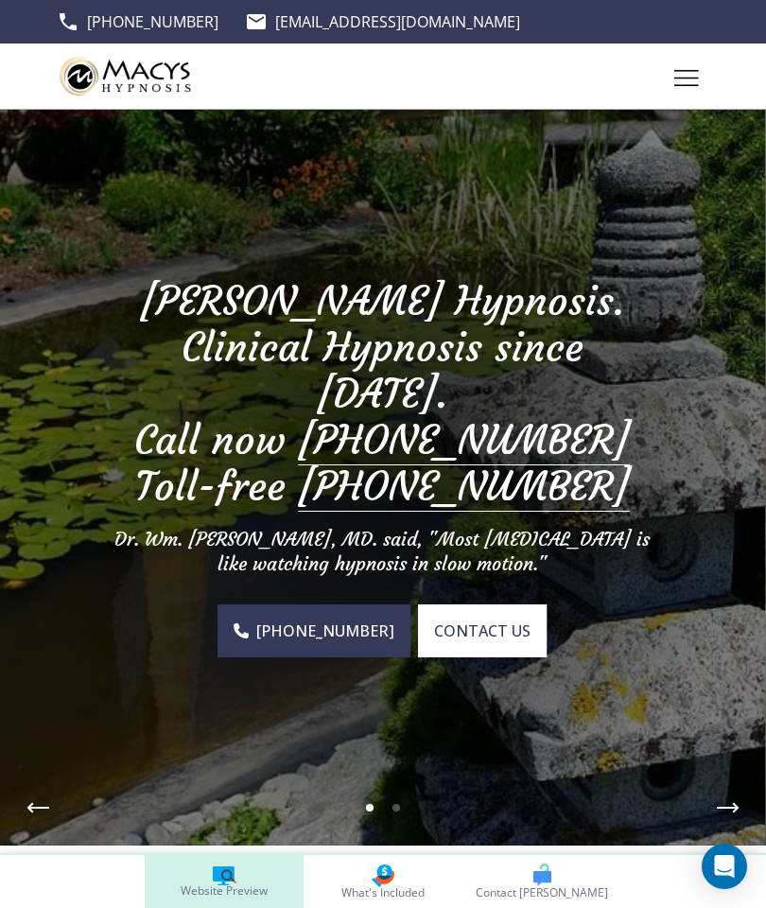
click at [78, 652] on img at bounding box center [382, 458] width 766 height 776
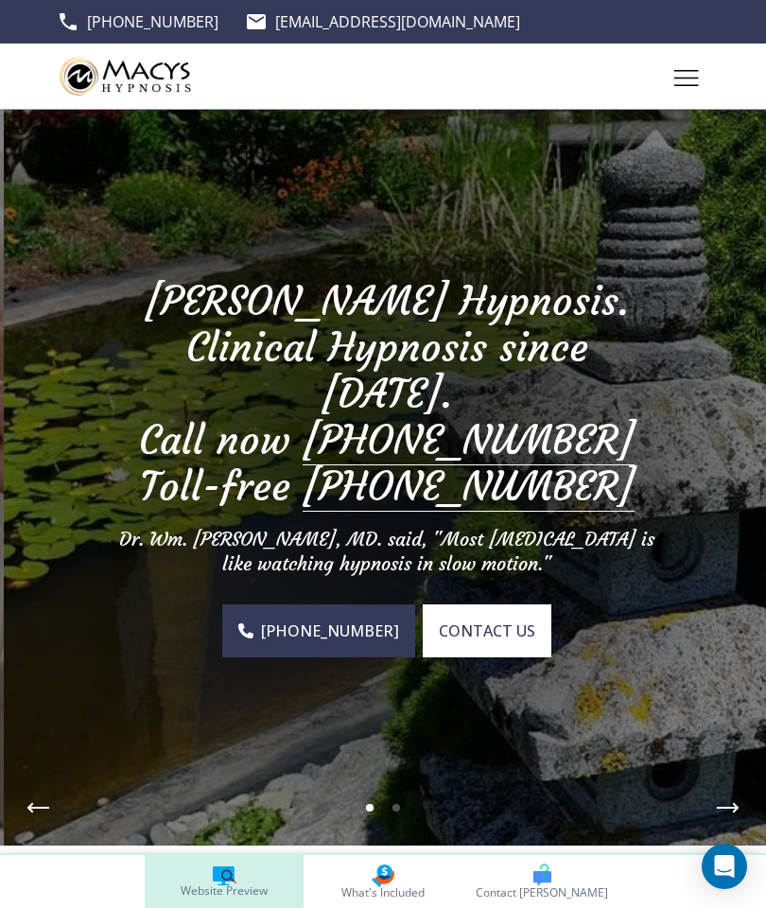
scroll to position [0, 0]
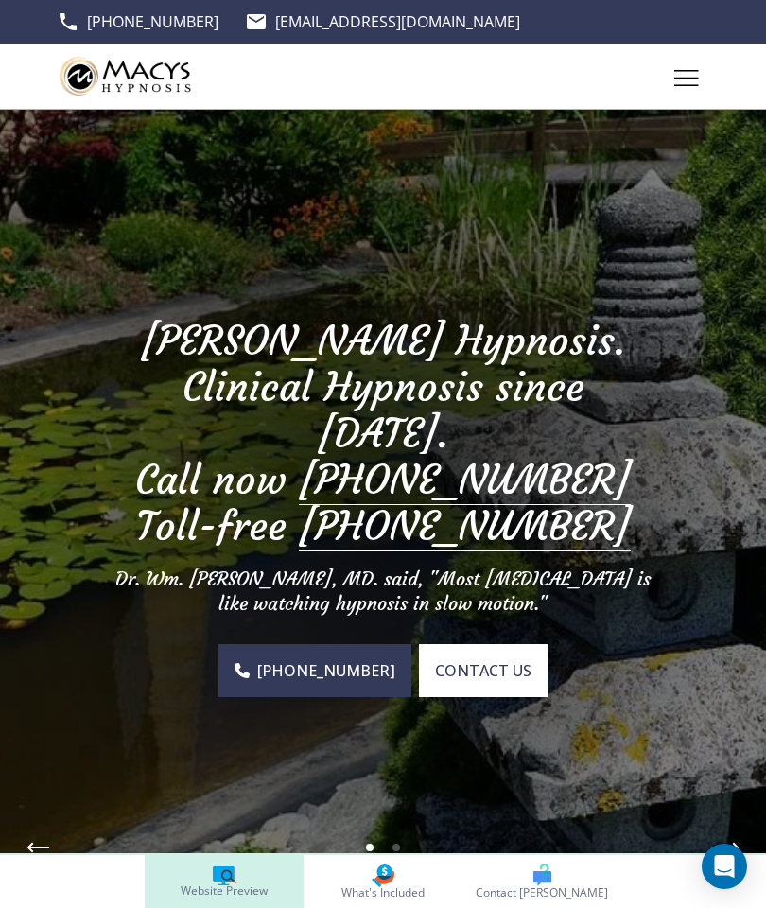
click at [682, 80] on div "Toggle hamburger navigation menu" at bounding box center [686, 72] width 25 height 16
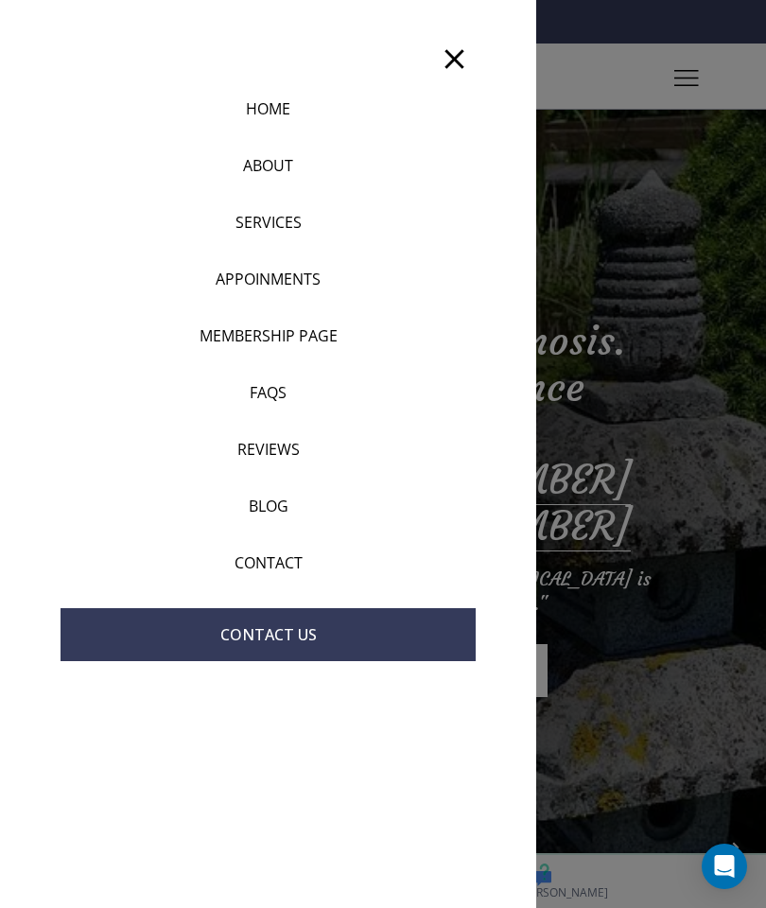
click at [582, 652] on div at bounding box center [383, 454] width 766 height 908
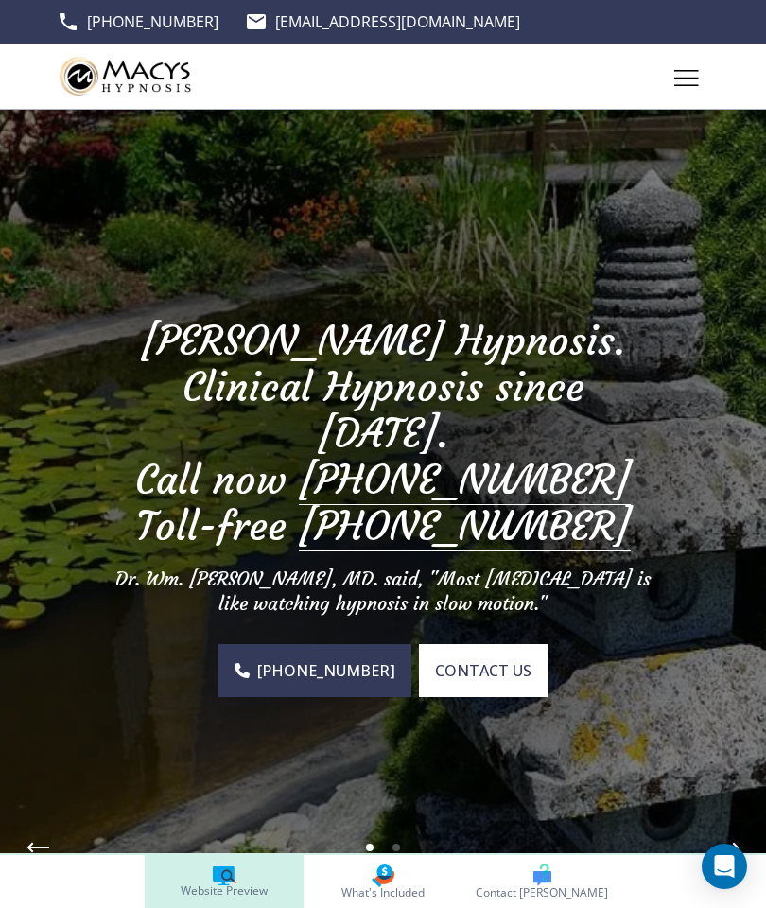
click at [691, 79] on icon "Toggle hamburger navigation menu" at bounding box center [686, 78] width 25 height 16
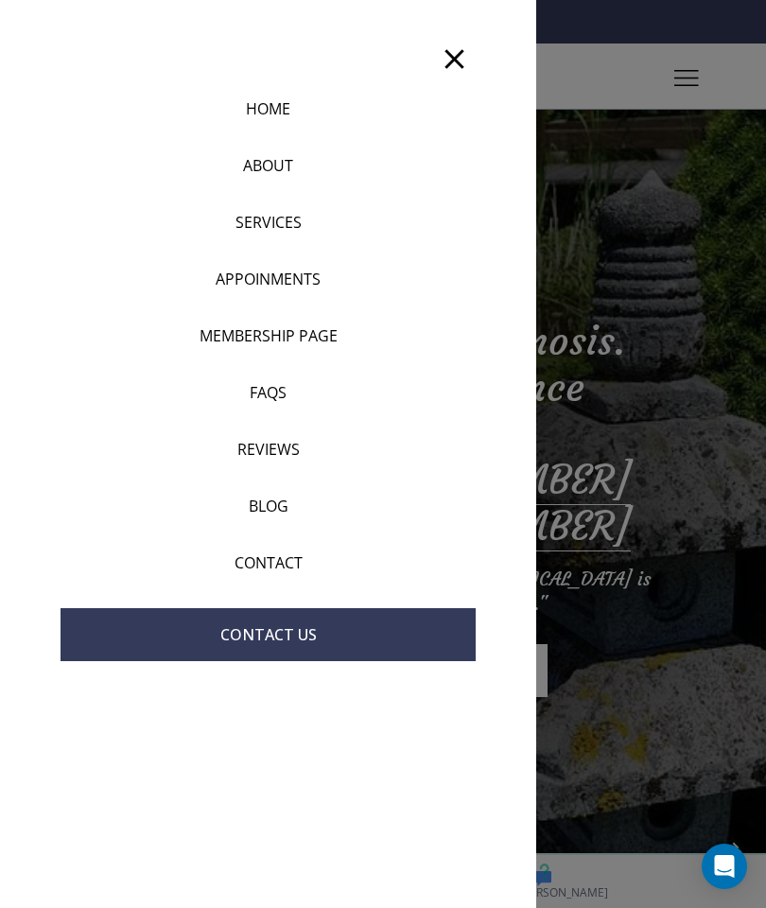
click at [441, 62] on icon "button" at bounding box center [454, 59] width 33 height 33
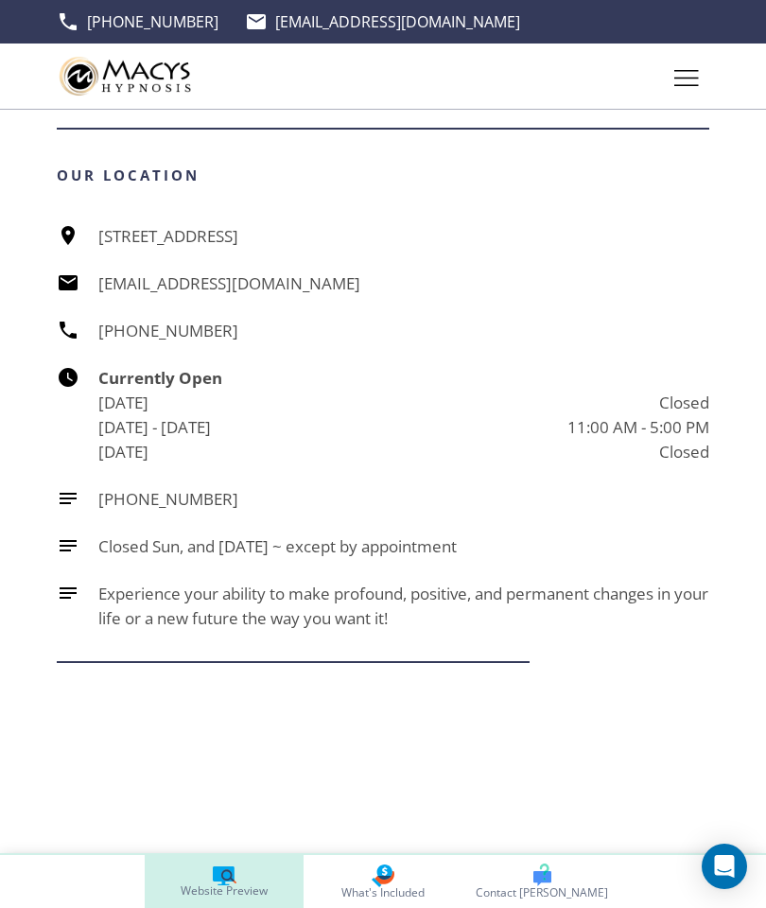
scroll to position [6095, 0]
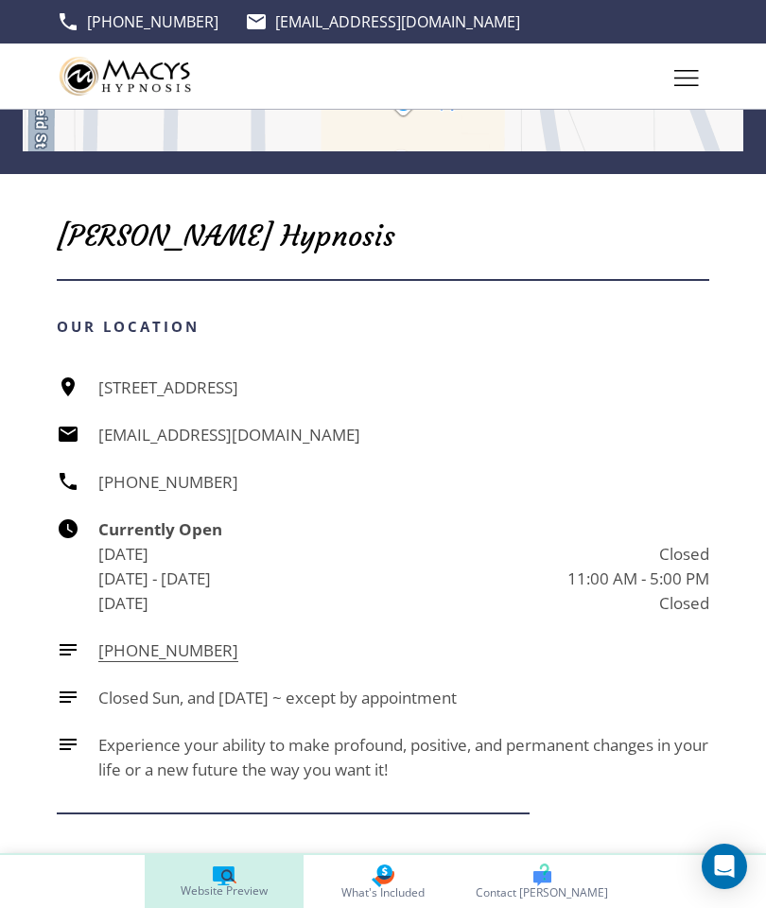
scroll to position [2098, 0]
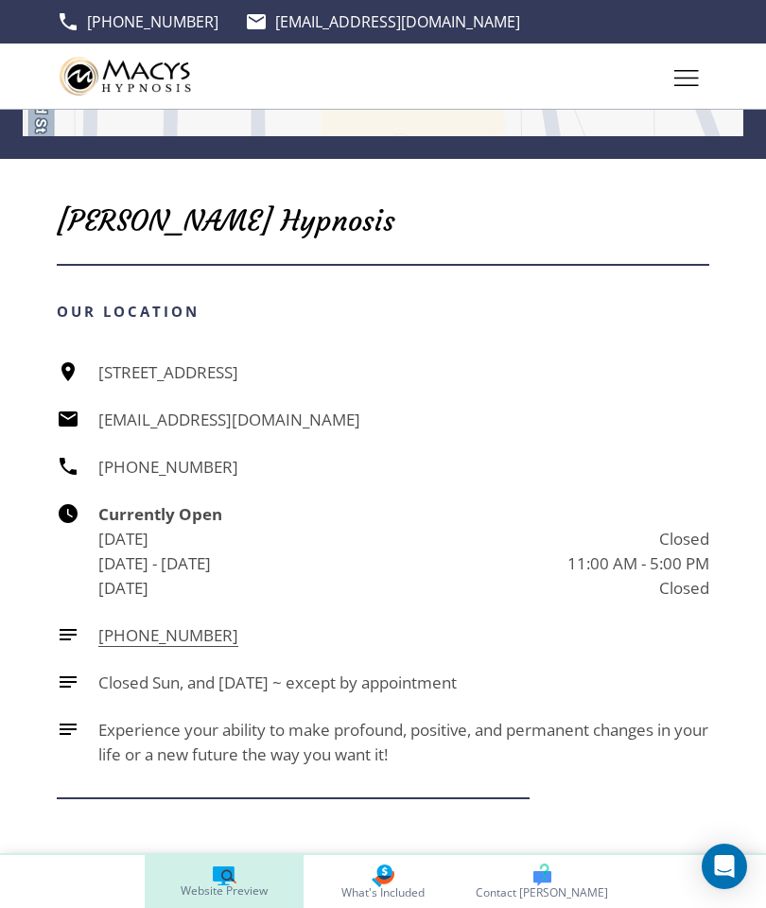
click at [58, 646] on icon at bounding box center [68, 634] width 23 height 23
click at [70, 636] on icon at bounding box center [68, 634] width 23 height 23
click at [65, 638] on icon at bounding box center [68, 634] width 17 height 11
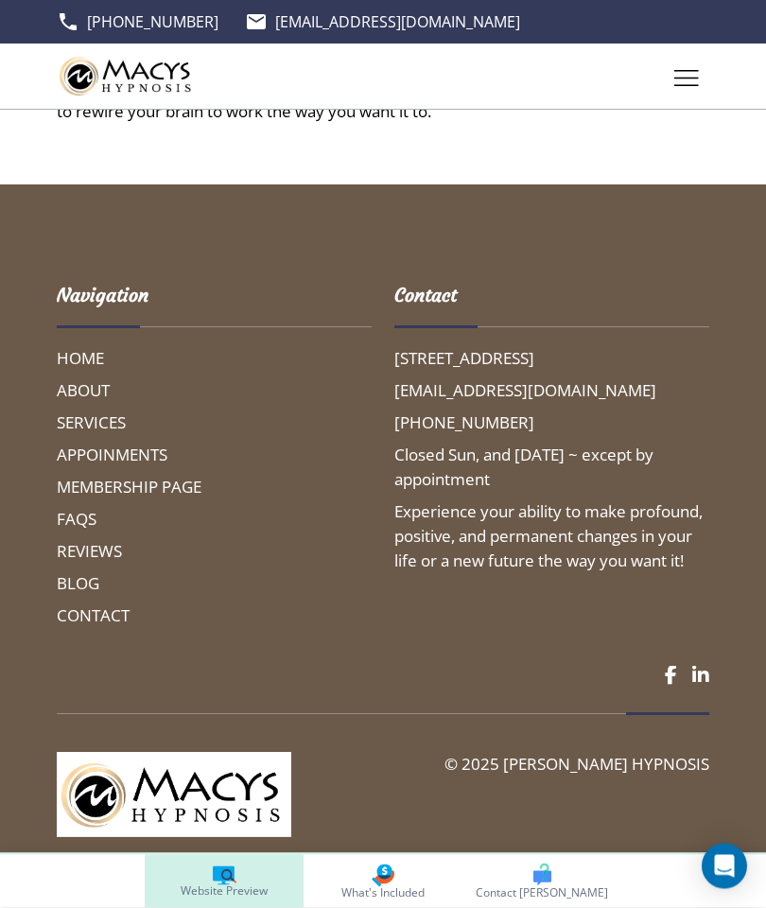
scroll to position [4044, 0]
